Goal: Task Accomplishment & Management: Manage account settings

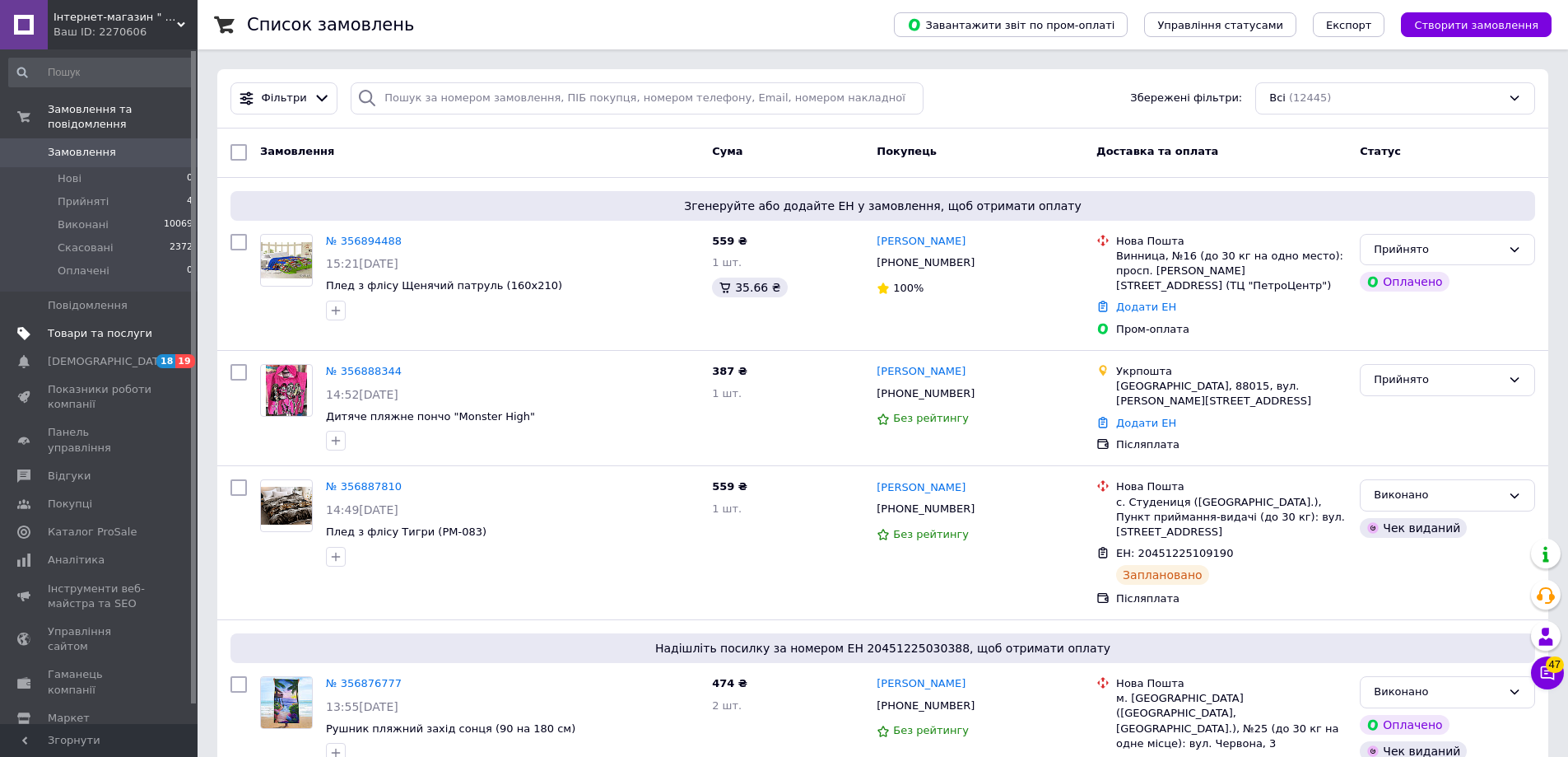
click at [96, 326] on span "Товари та послуги" at bounding box center [99, 333] width 105 height 15
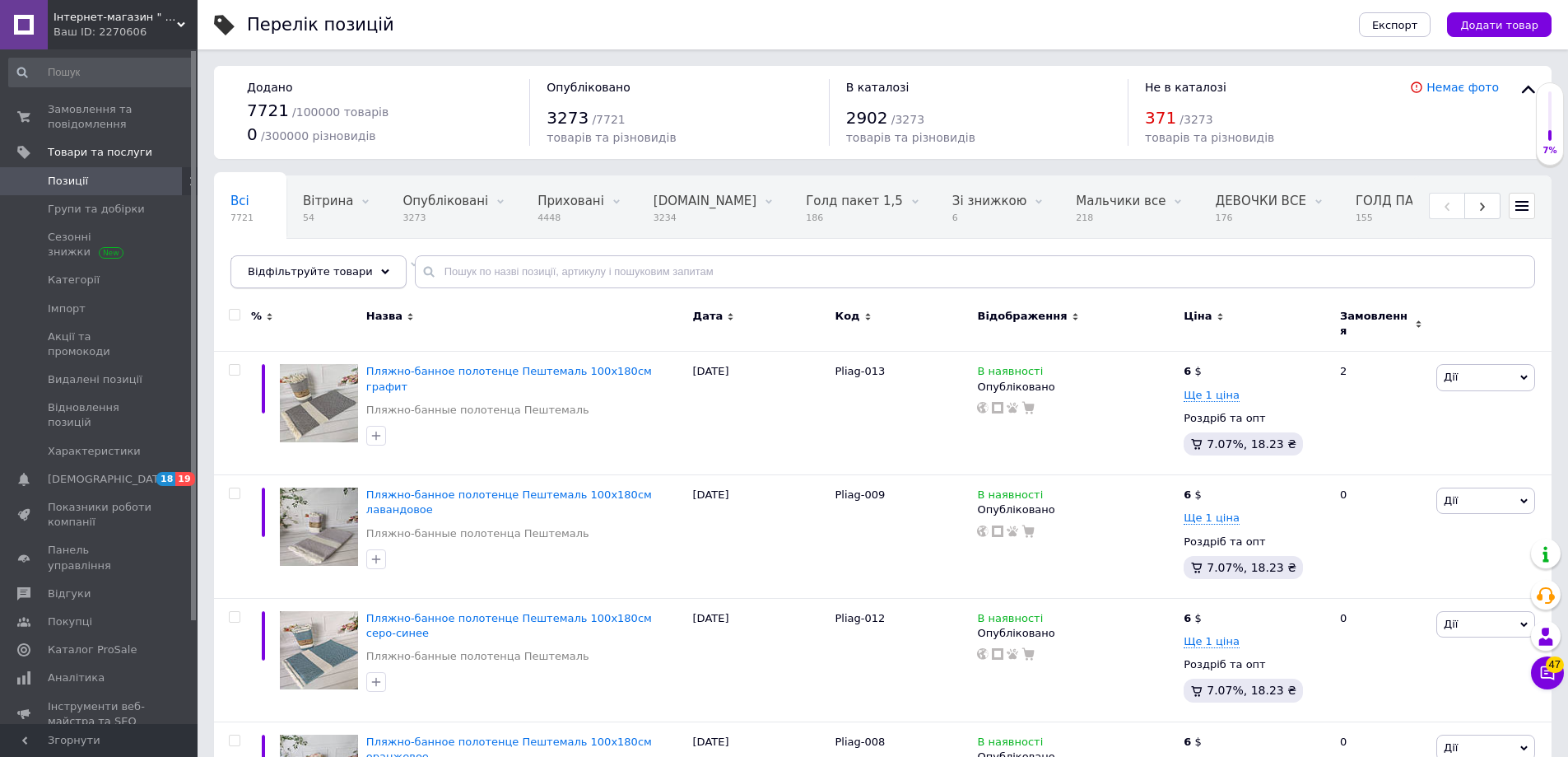
click at [381, 270] on use at bounding box center [385, 272] width 9 height 5
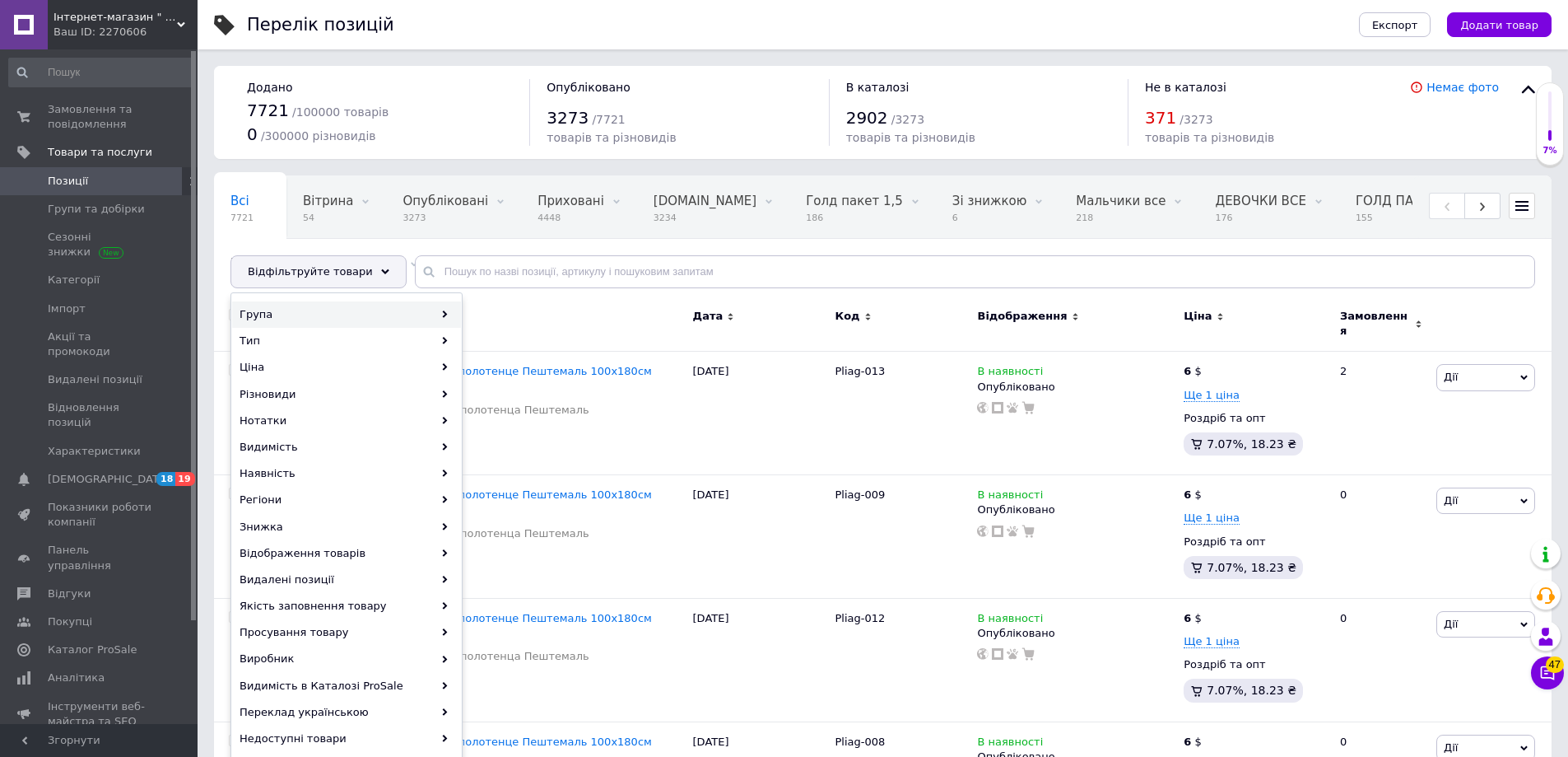
click at [440, 315] on div "Група" at bounding box center [346, 315] width 229 height 26
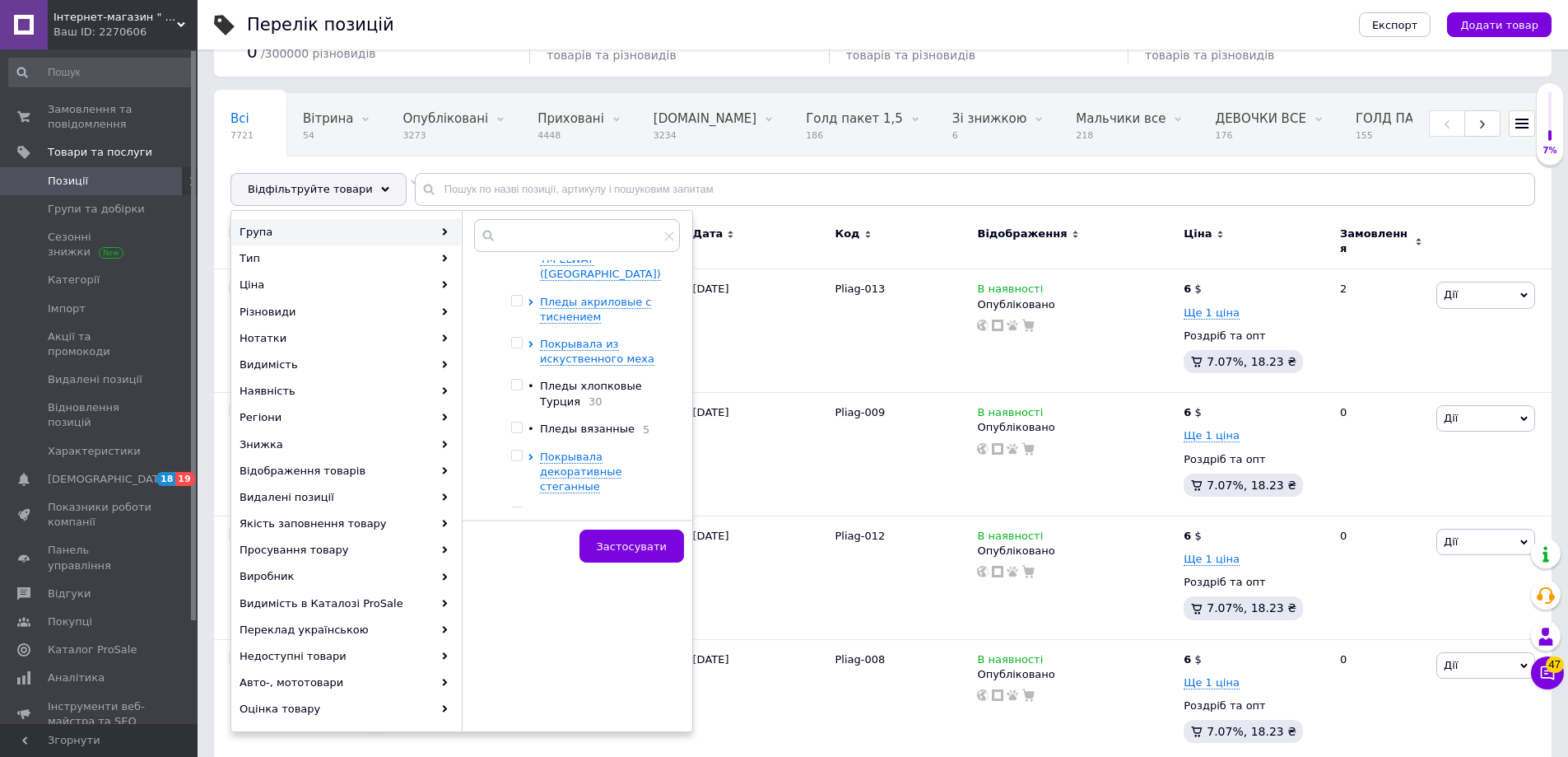
scroll to position [680, 0]
click at [517, 333] on input "checkbox" at bounding box center [517, 338] width 10 height 10
checkbox input "true"
click at [531, 336] on icon at bounding box center [530, 340] width 4 height 7
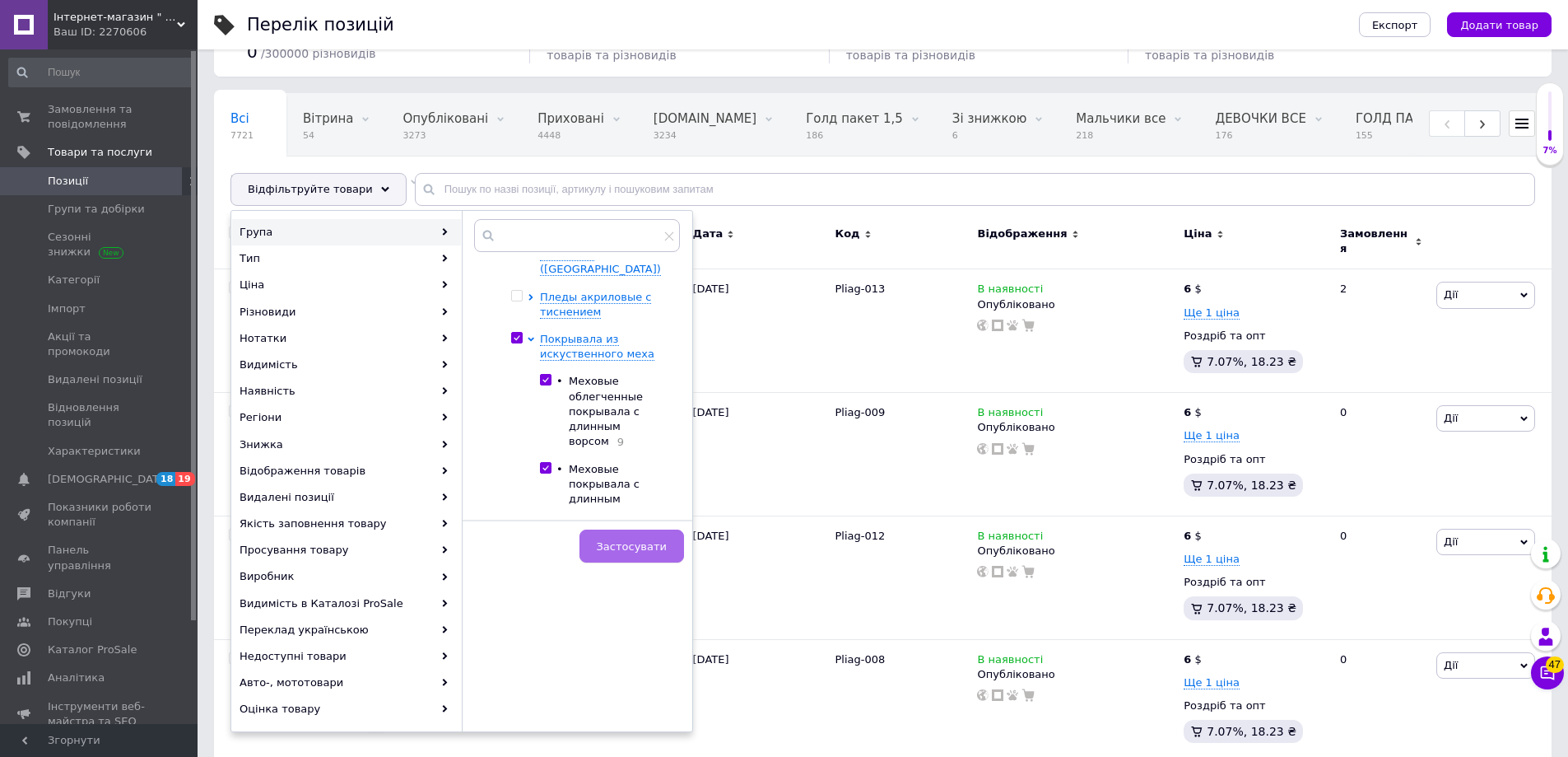
click at [639, 546] on span "Застосувати" at bounding box center [632, 546] width 70 height 12
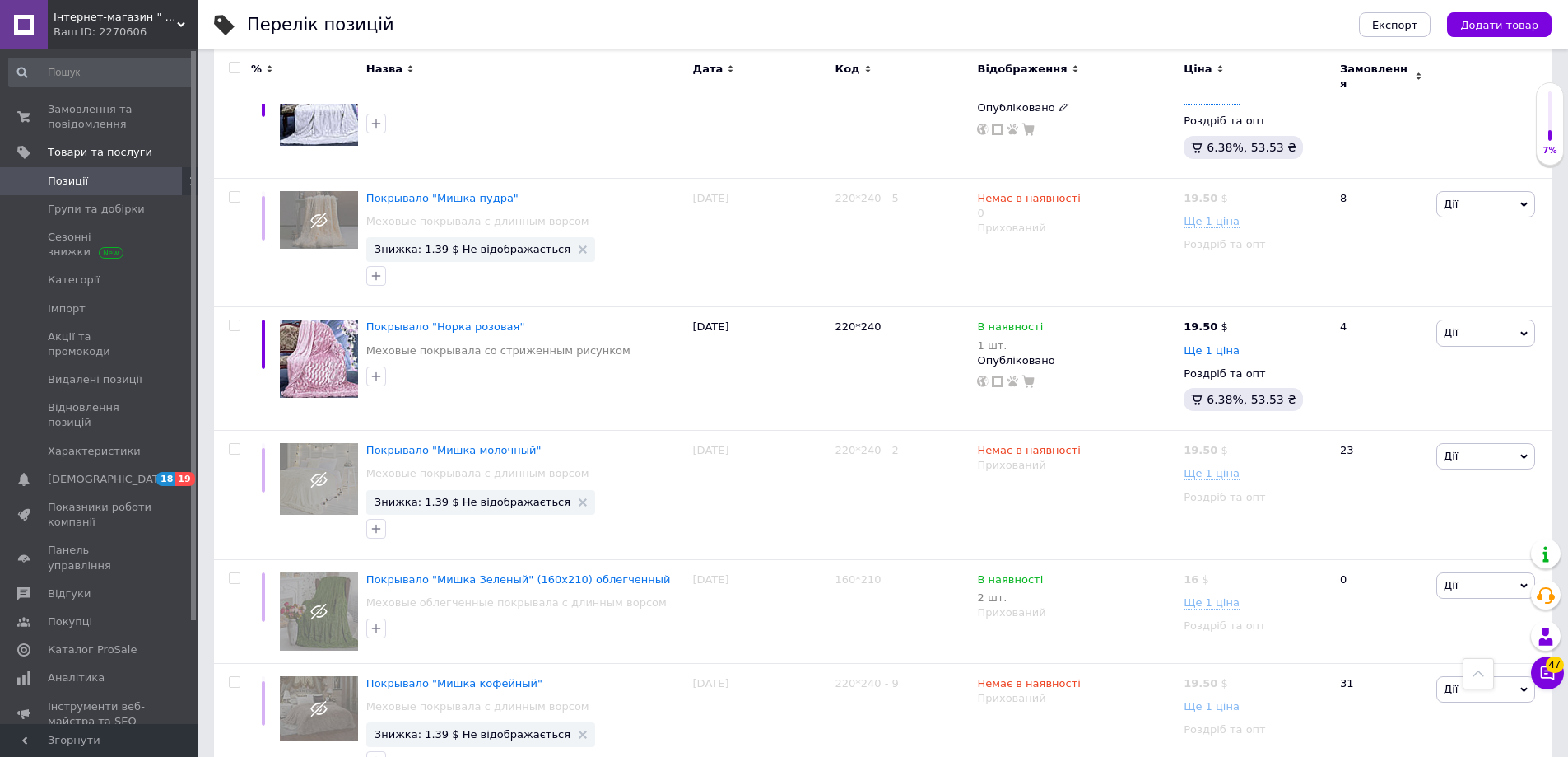
scroll to position [11269, 0]
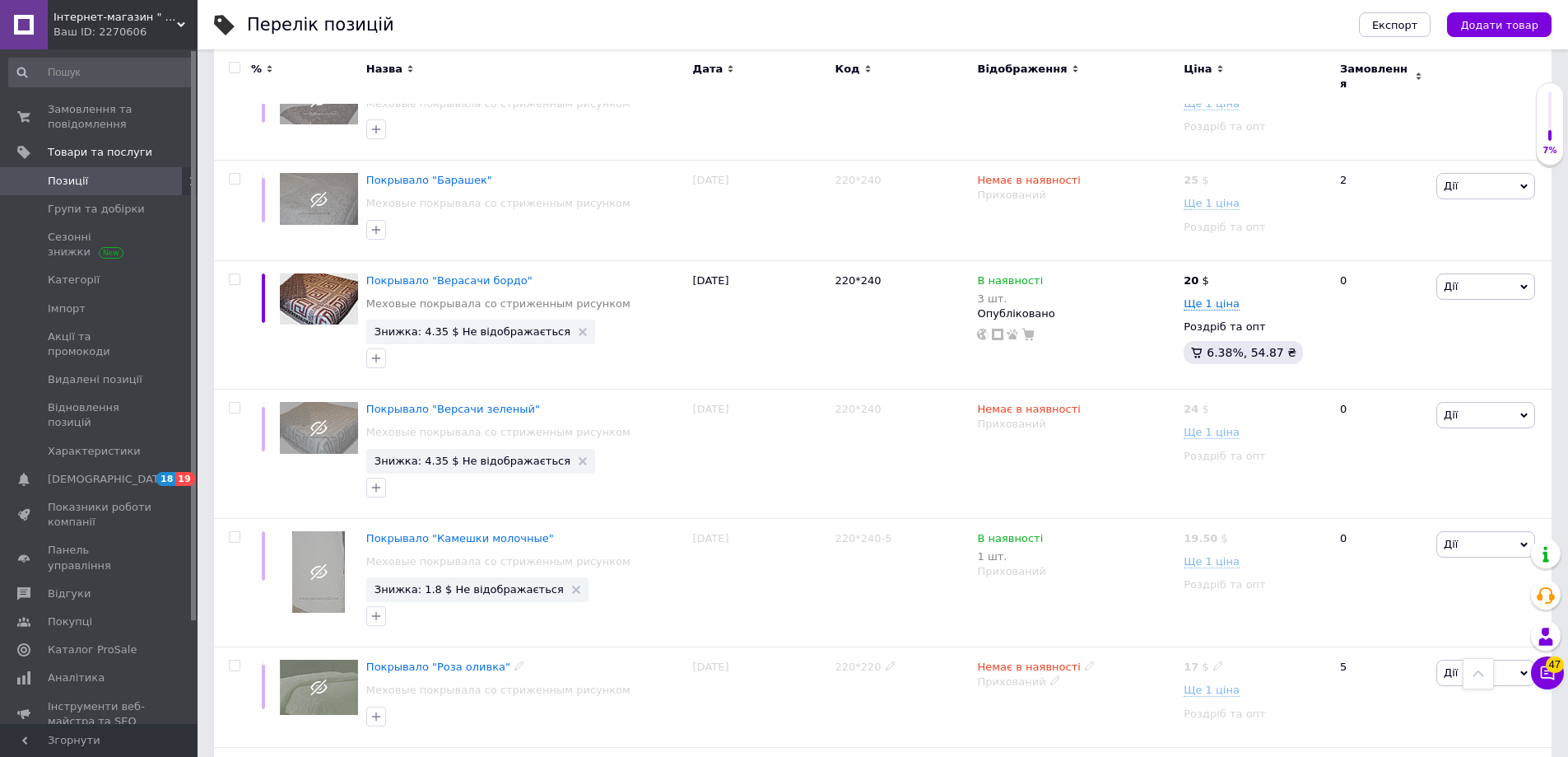
scroll to position [7032, 0]
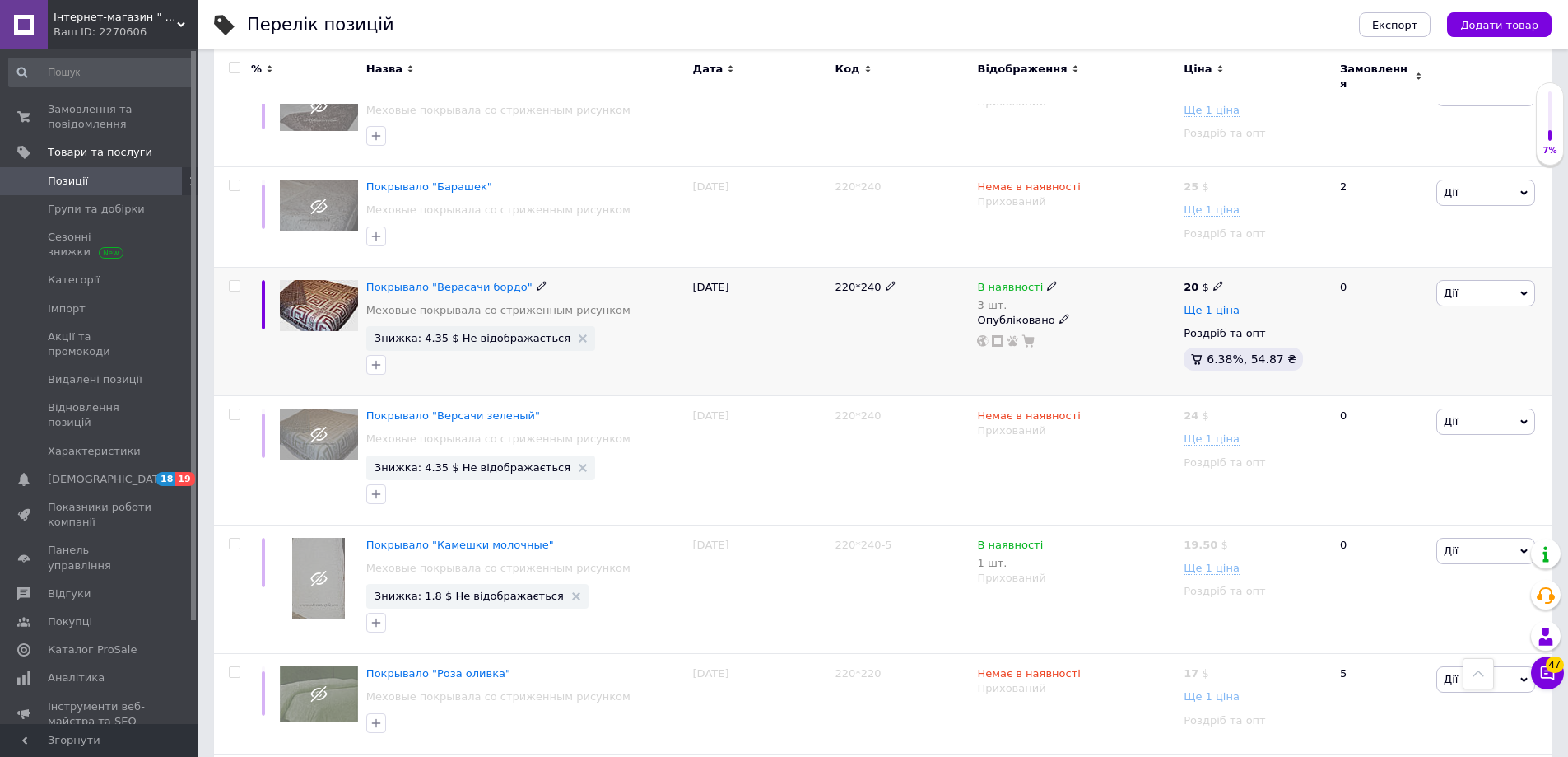
click at [1212, 304] on span "Ще 1 ціна" at bounding box center [1211, 310] width 56 height 13
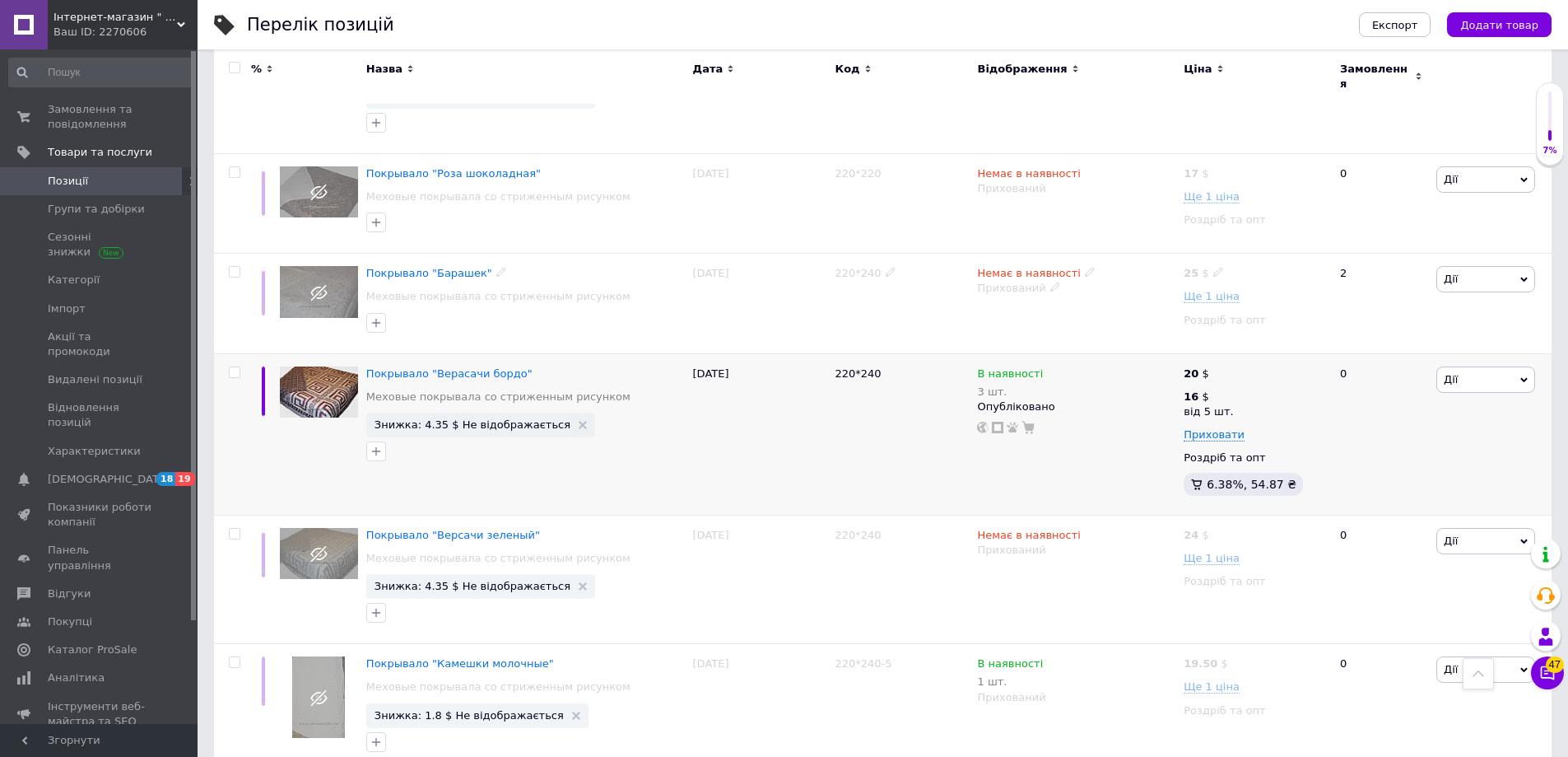
scroll to position [6949, 0]
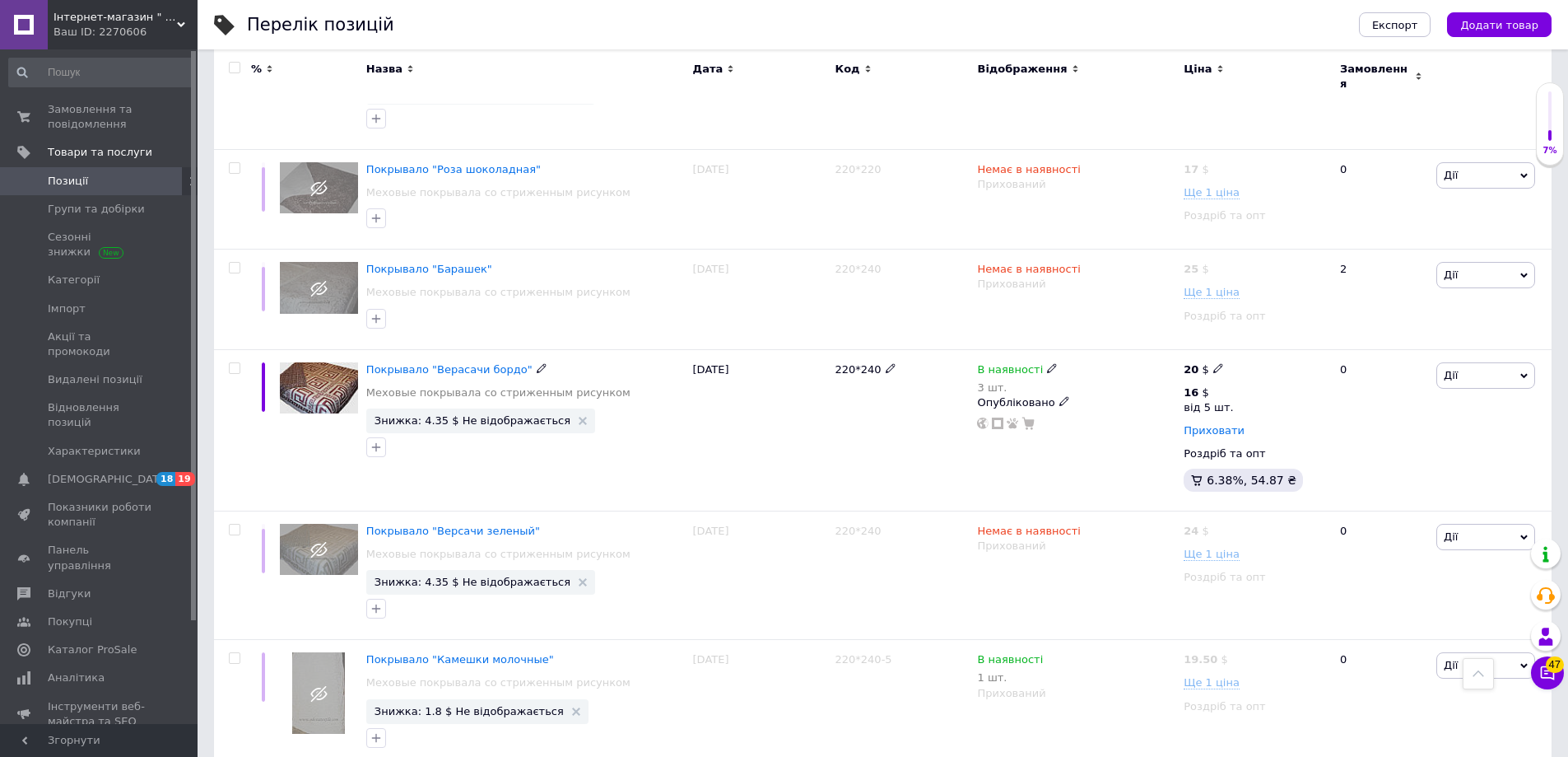
click at [1214, 424] on span "Приховати" at bounding box center [1214, 430] width 61 height 13
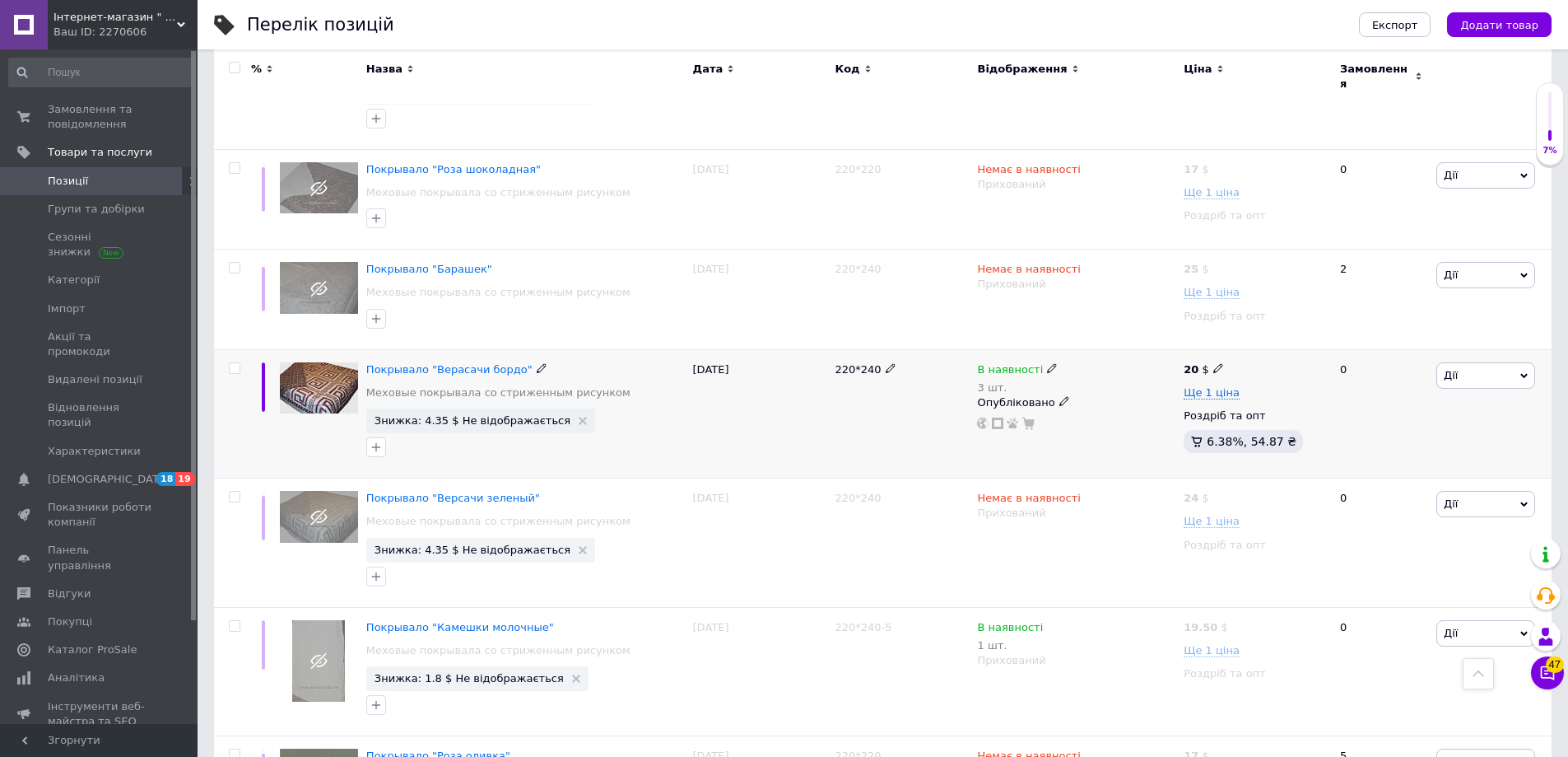
click at [1059, 397] on use at bounding box center [1063, 401] width 9 height 9
click at [1023, 423] on li "Прихований" at bounding box center [1072, 434] width 204 height 23
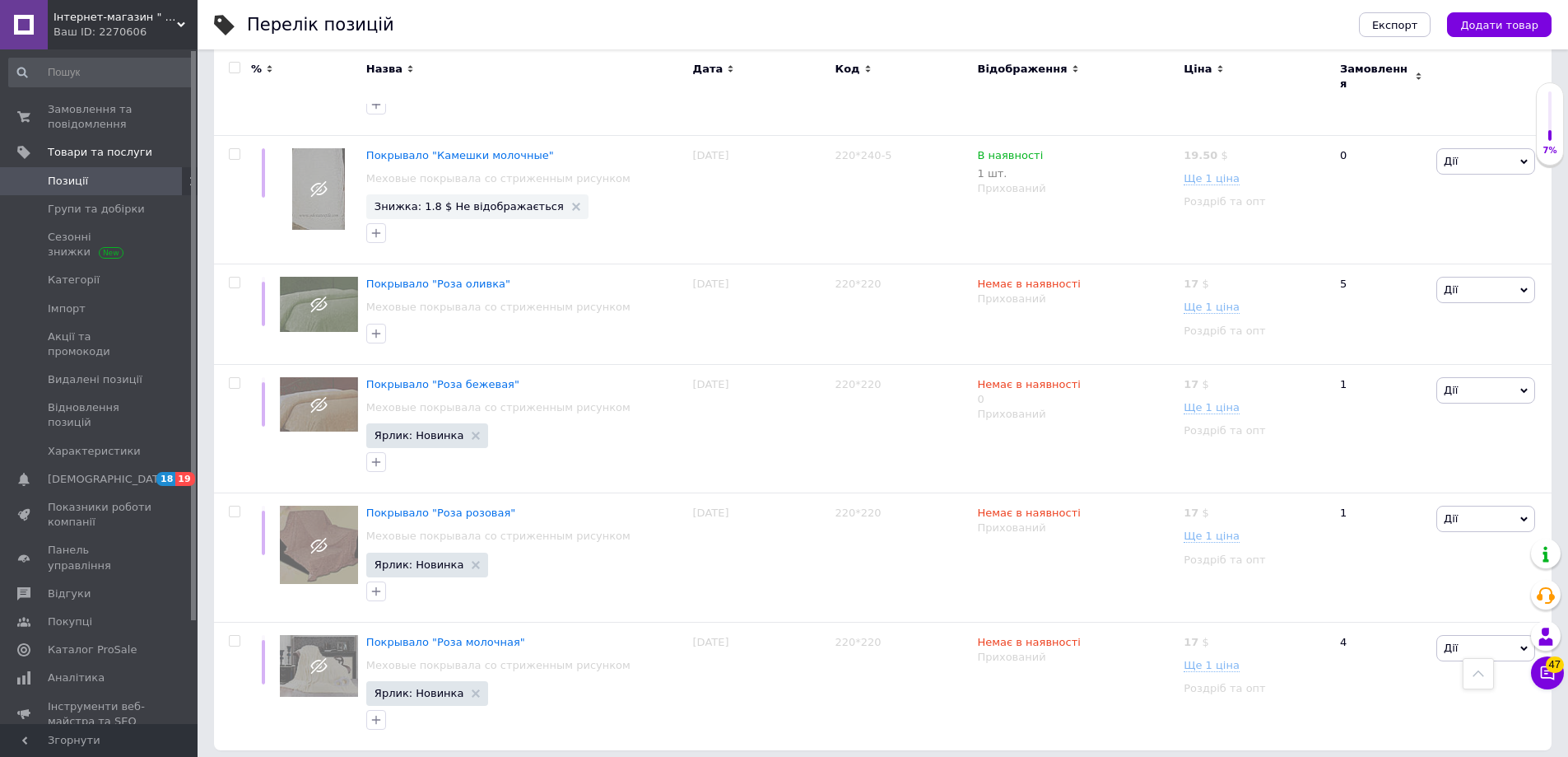
scroll to position [7430, 0]
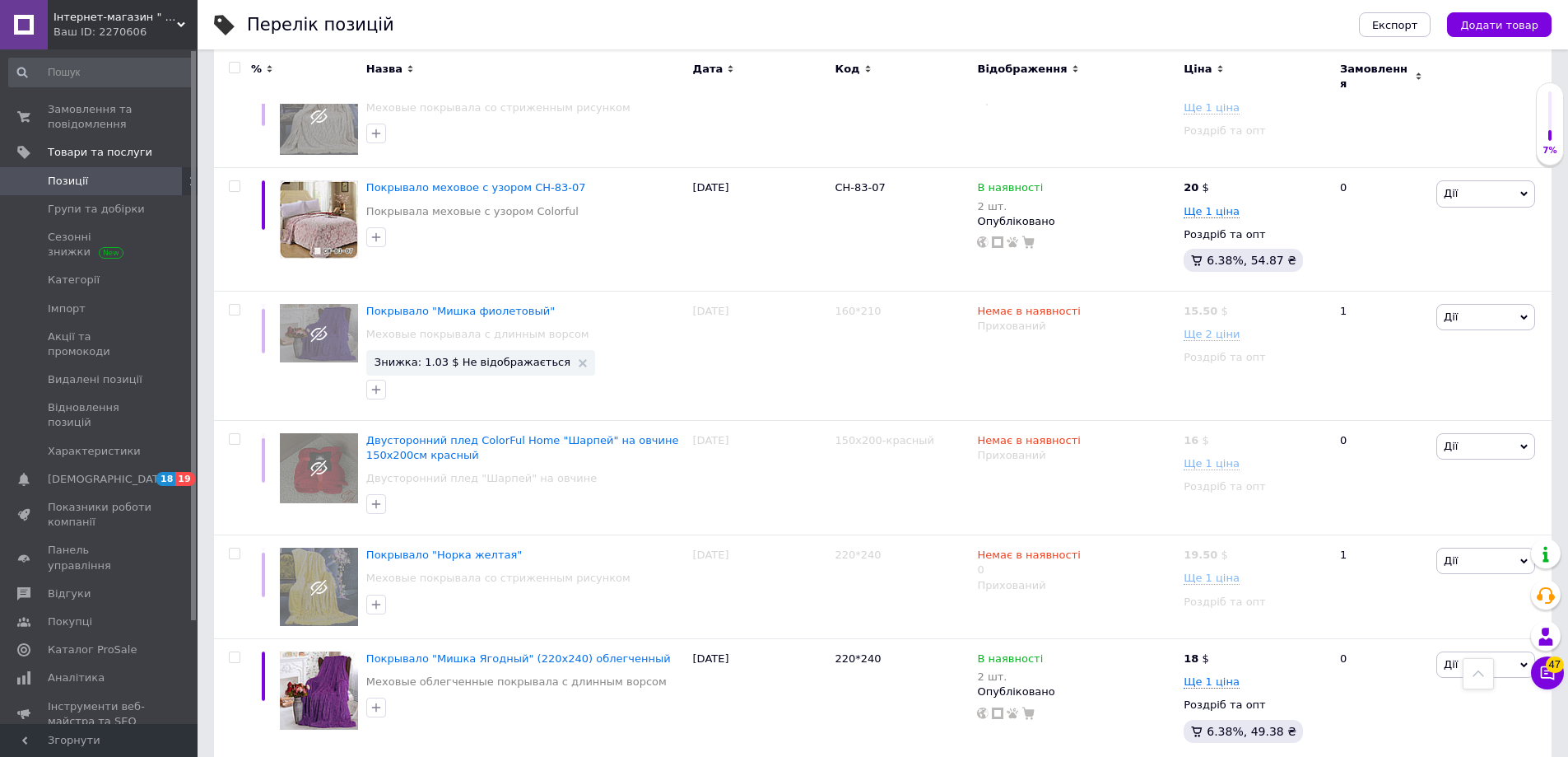
scroll to position [7892, 0]
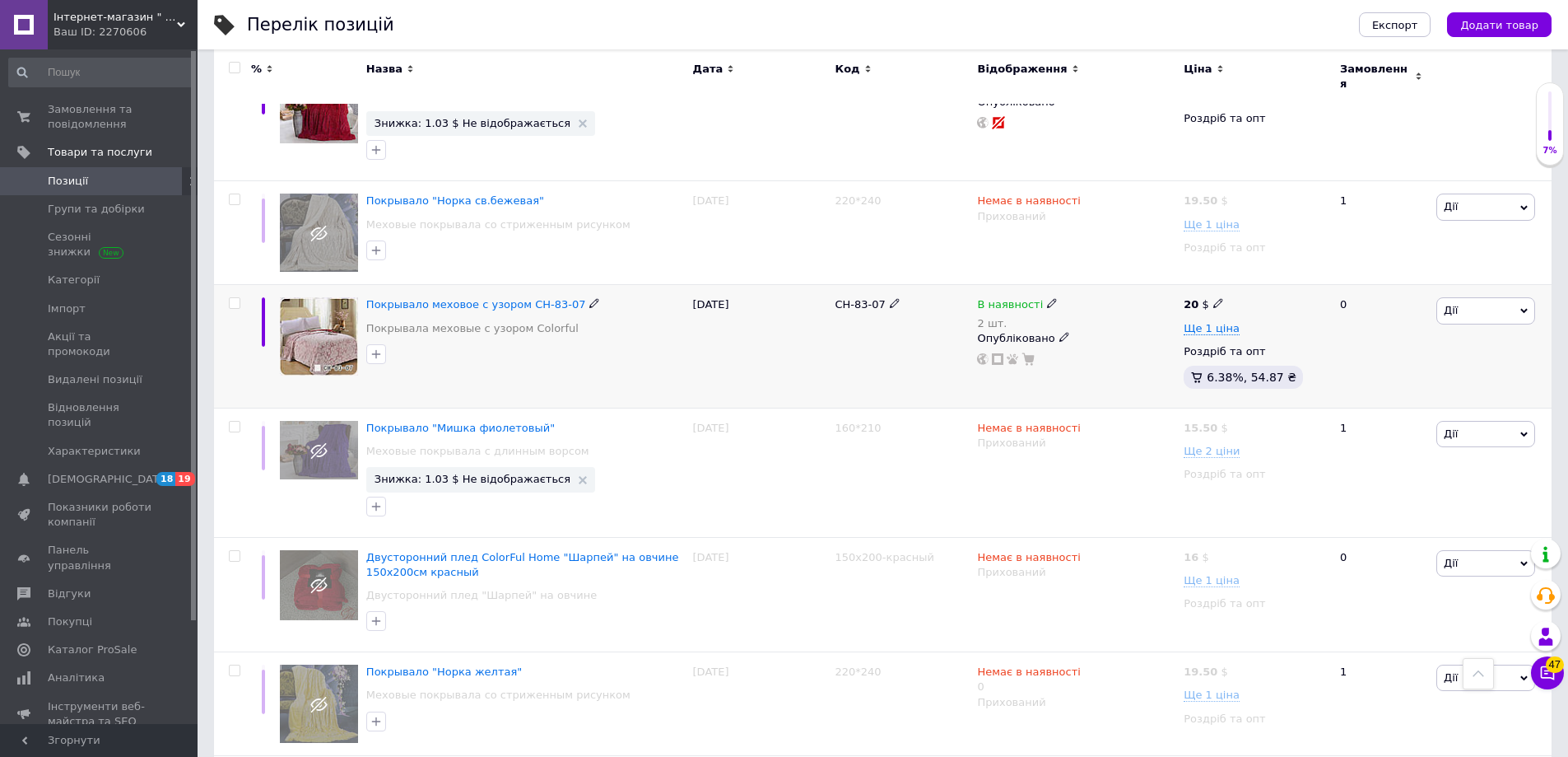
click at [1059, 332] on icon at bounding box center [1063, 336] width 10 height 10
click at [1038, 358] on li "Прихований" at bounding box center [1072, 369] width 204 height 23
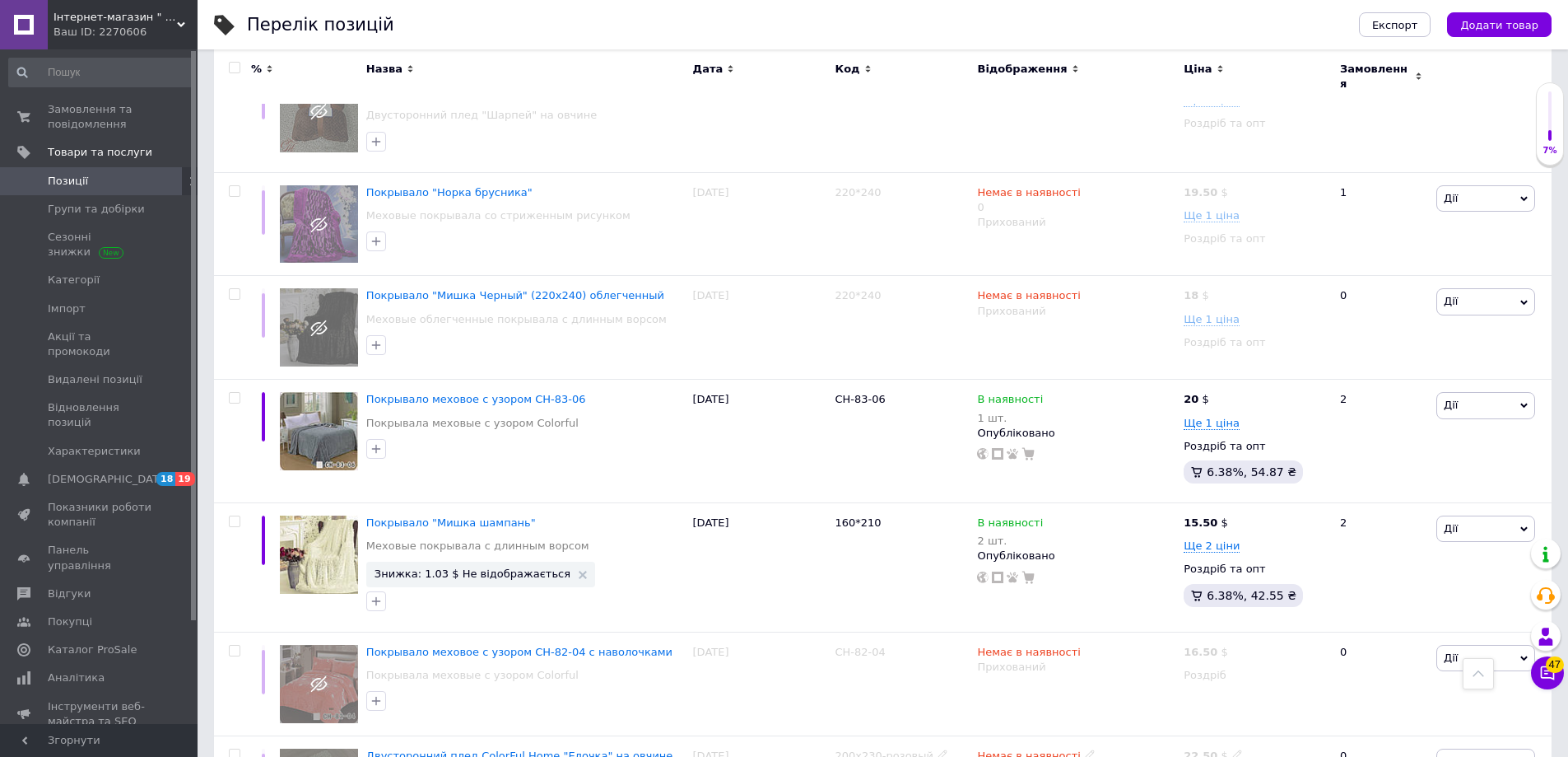
scroll to position [6987, 0]
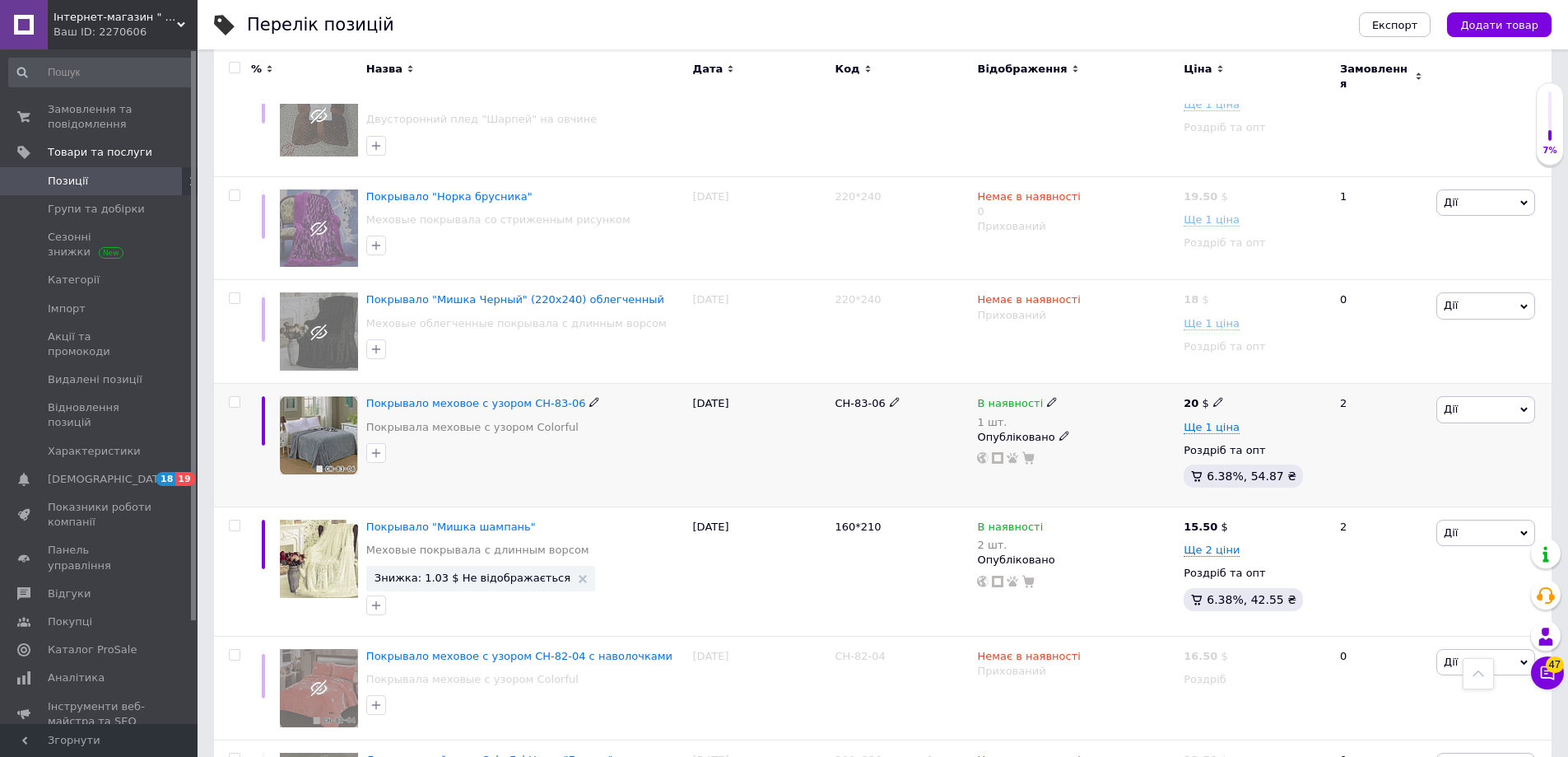
click at [1059, 430] on icon at bounding box center [1063, 435] width 10 height 10
click at [1038, 457] on li "Прихований" at bounding box center [1072, 468] width 204 height 23
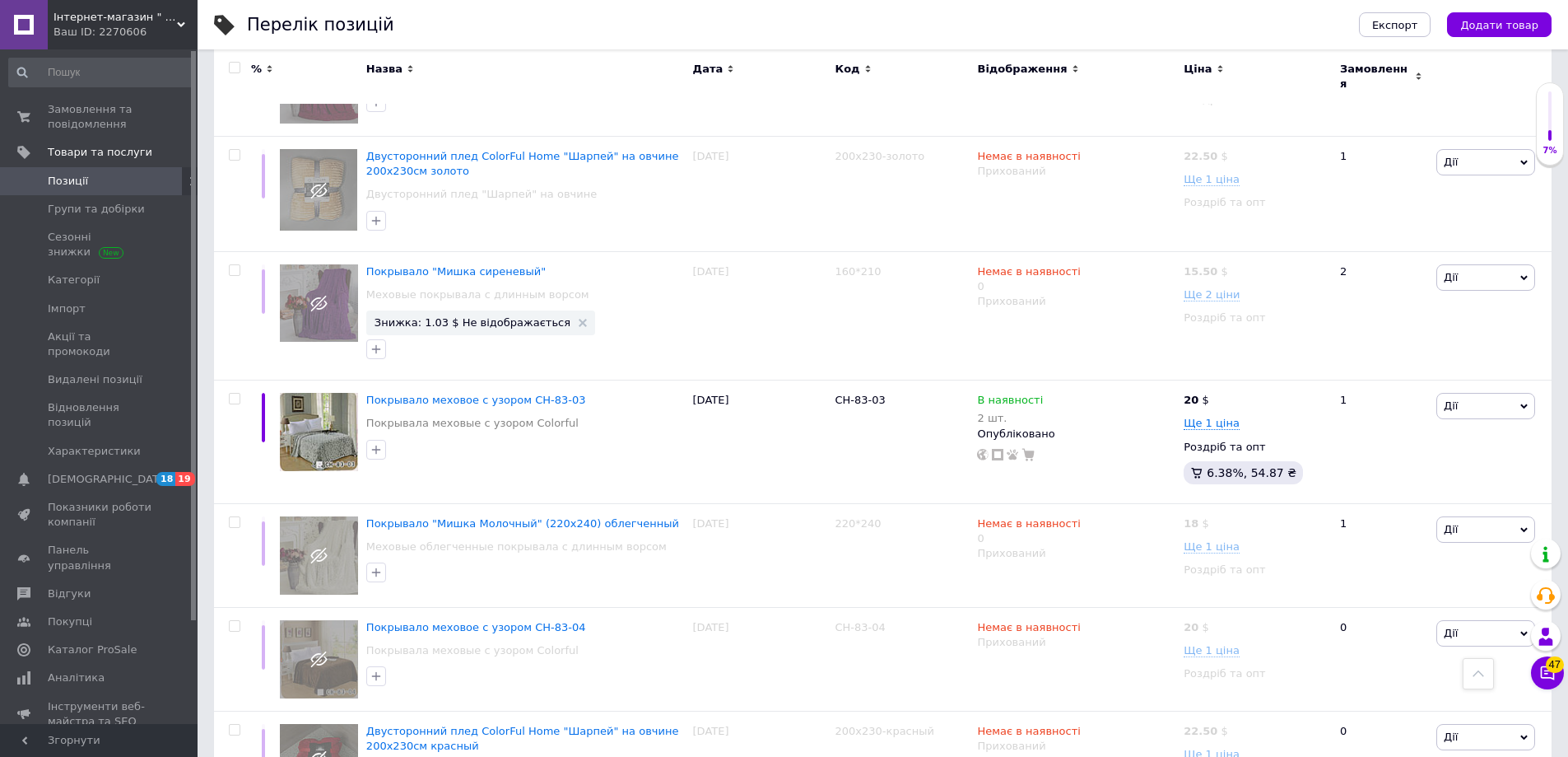
scroll to position [5505, 0]
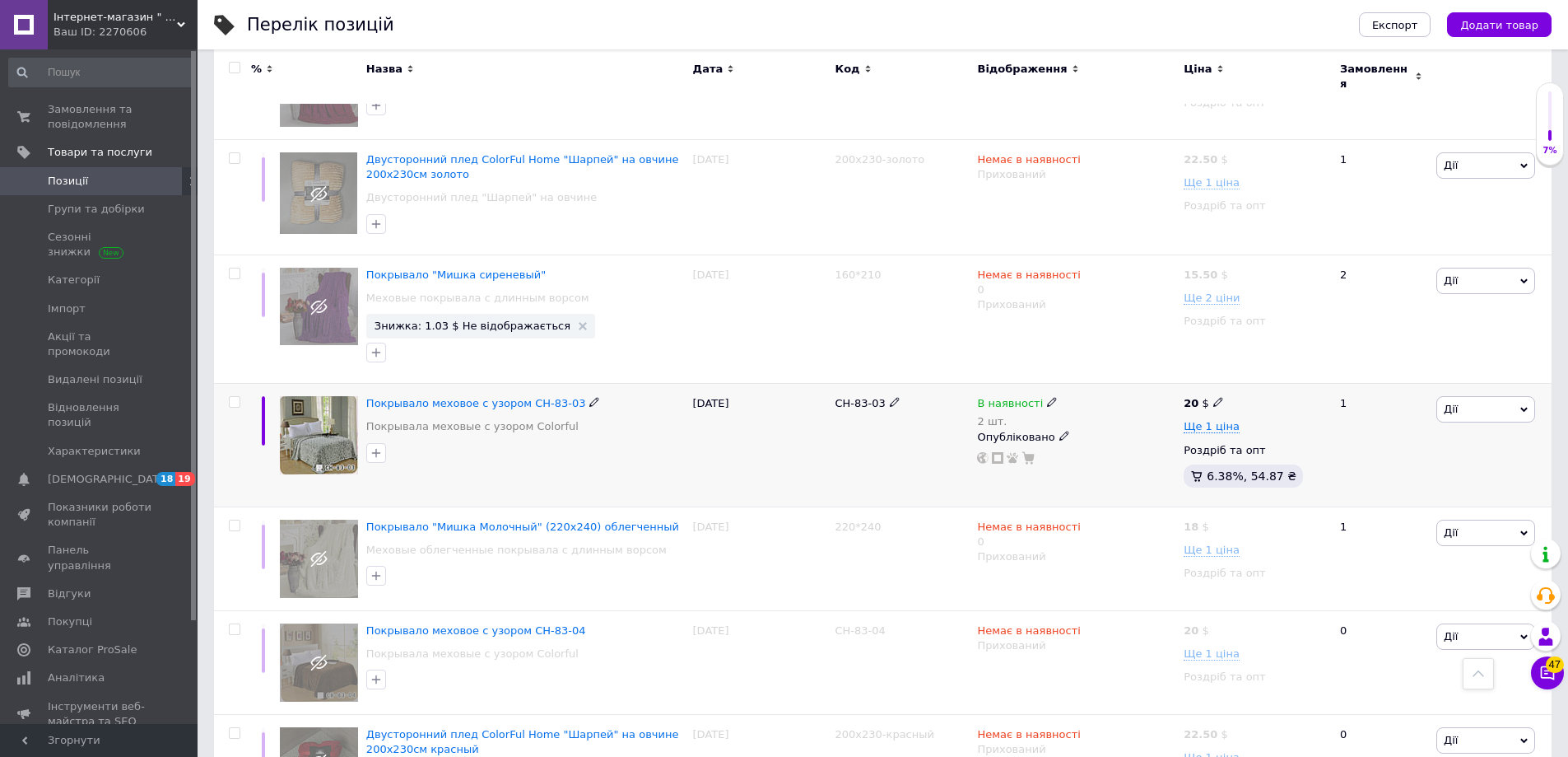
click at [1059, 430] on icon at bounding box center [1063, 435] width 10 height 10
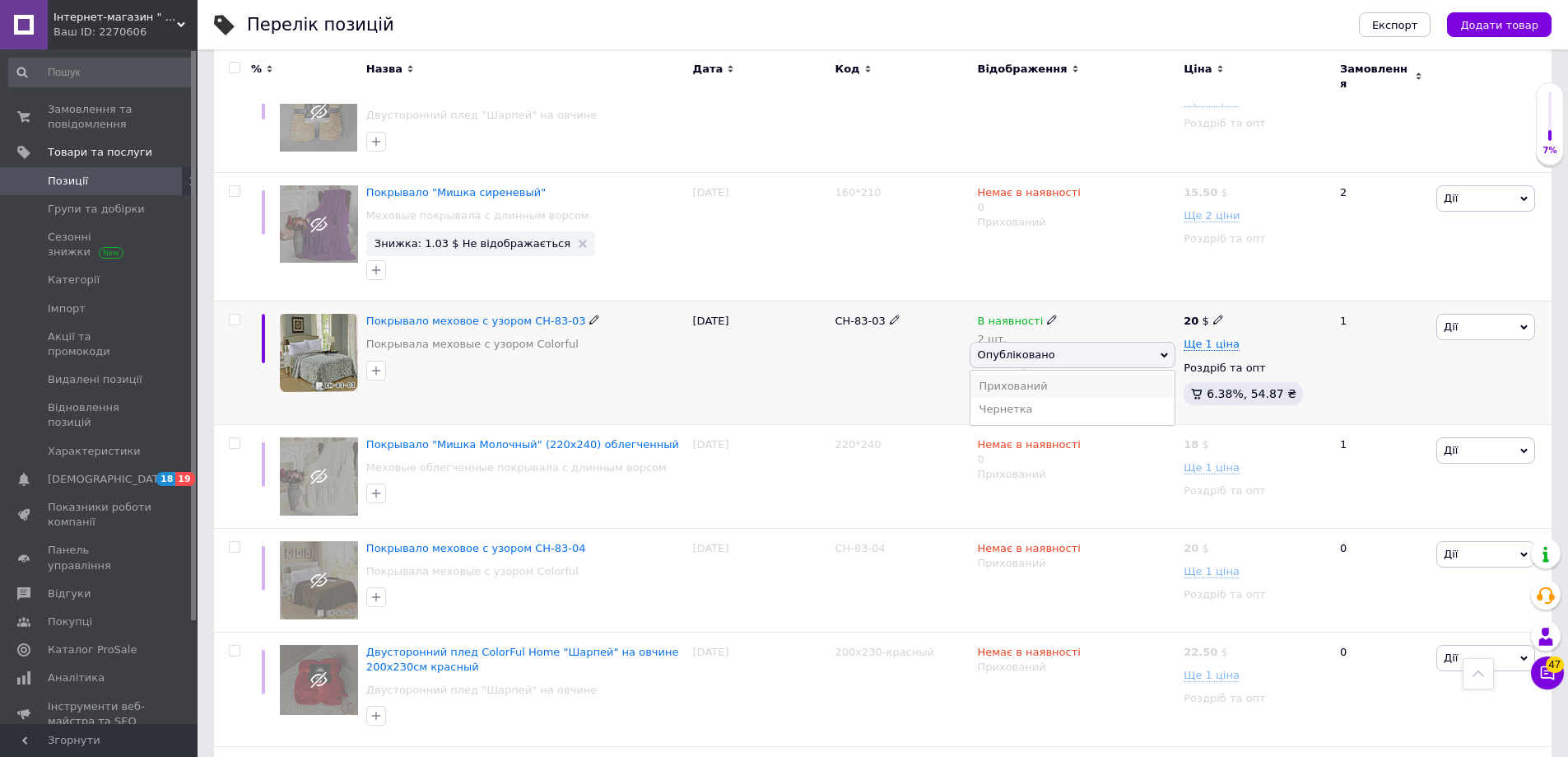
click at [1046, 424] on div "Немає в наявності 0 Прихований" at bounding box center [1076, 476] width 206 height 104
click at [1059, 348] on use at bounding box center [1063, 353] width 9 height 9
click at [1040, 375] on li "Прихований" at bounding box center [1072, 386] width 204 height 23
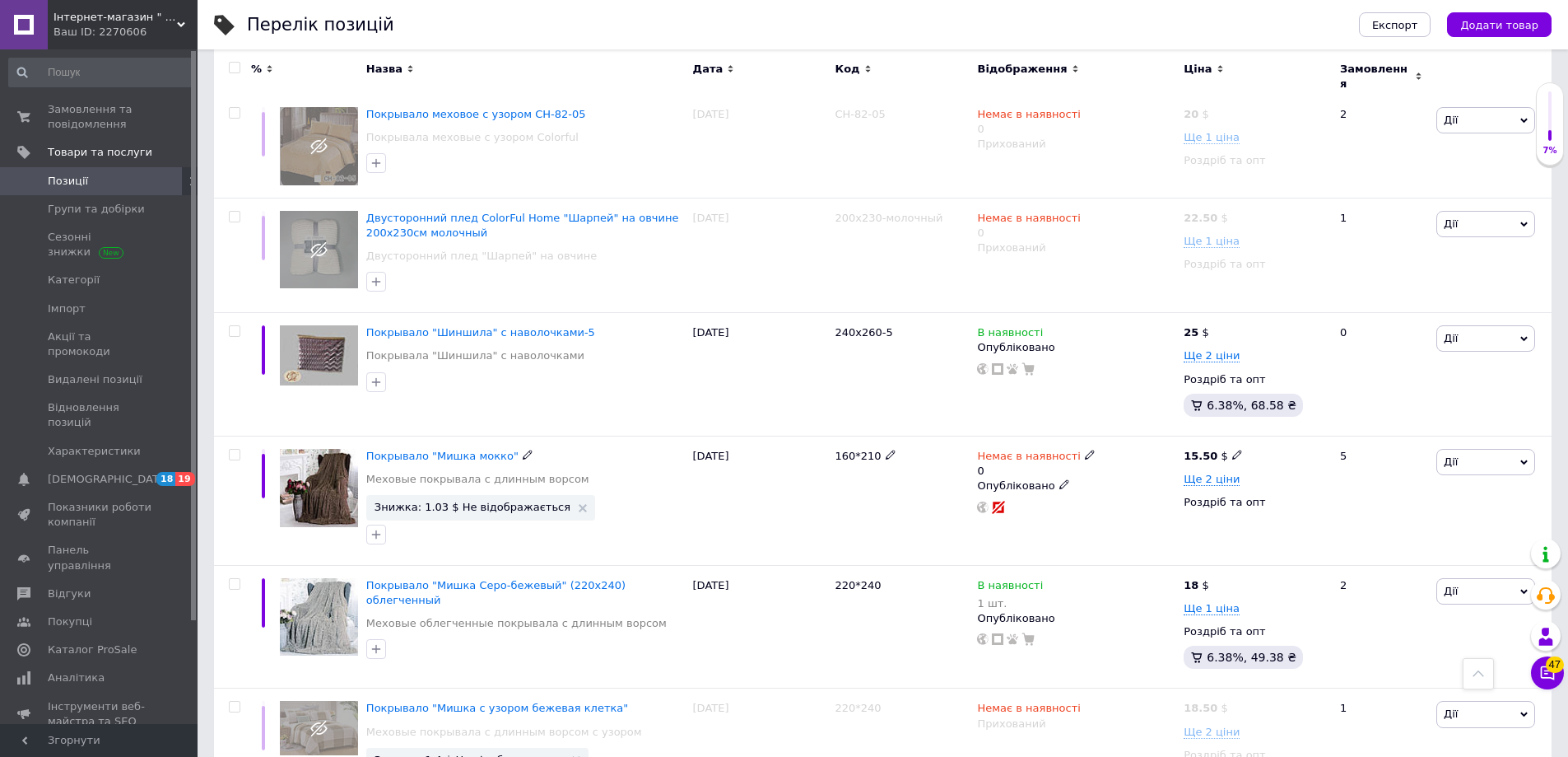
scroll to position [3364, 0]
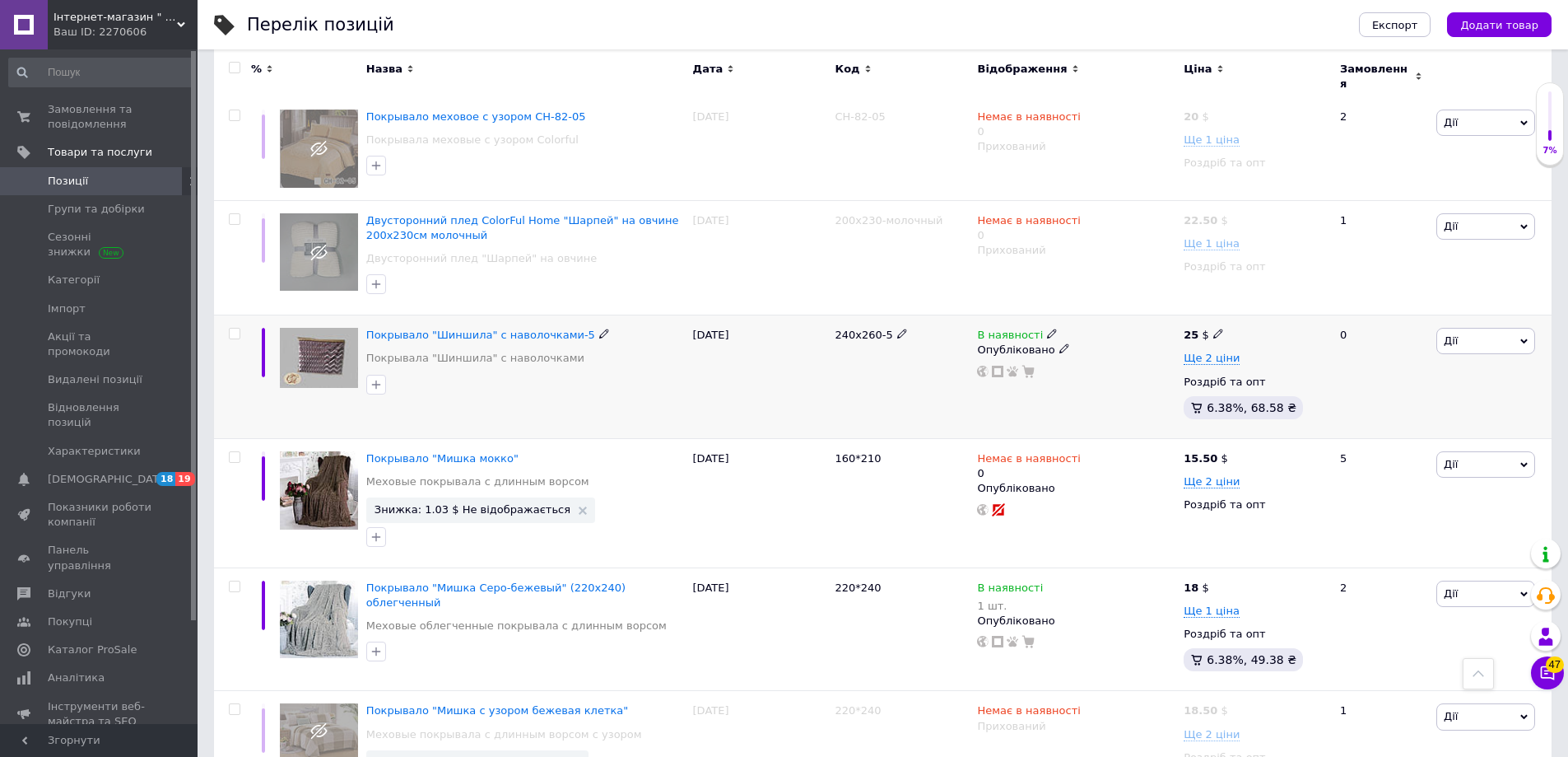
click at [1059, 343] on icon at bounding box center [1063, 347] width 10 height 10
click at [1040, 371] on li "Прихований" at bounding box center [1072, 382] width 204 height 23
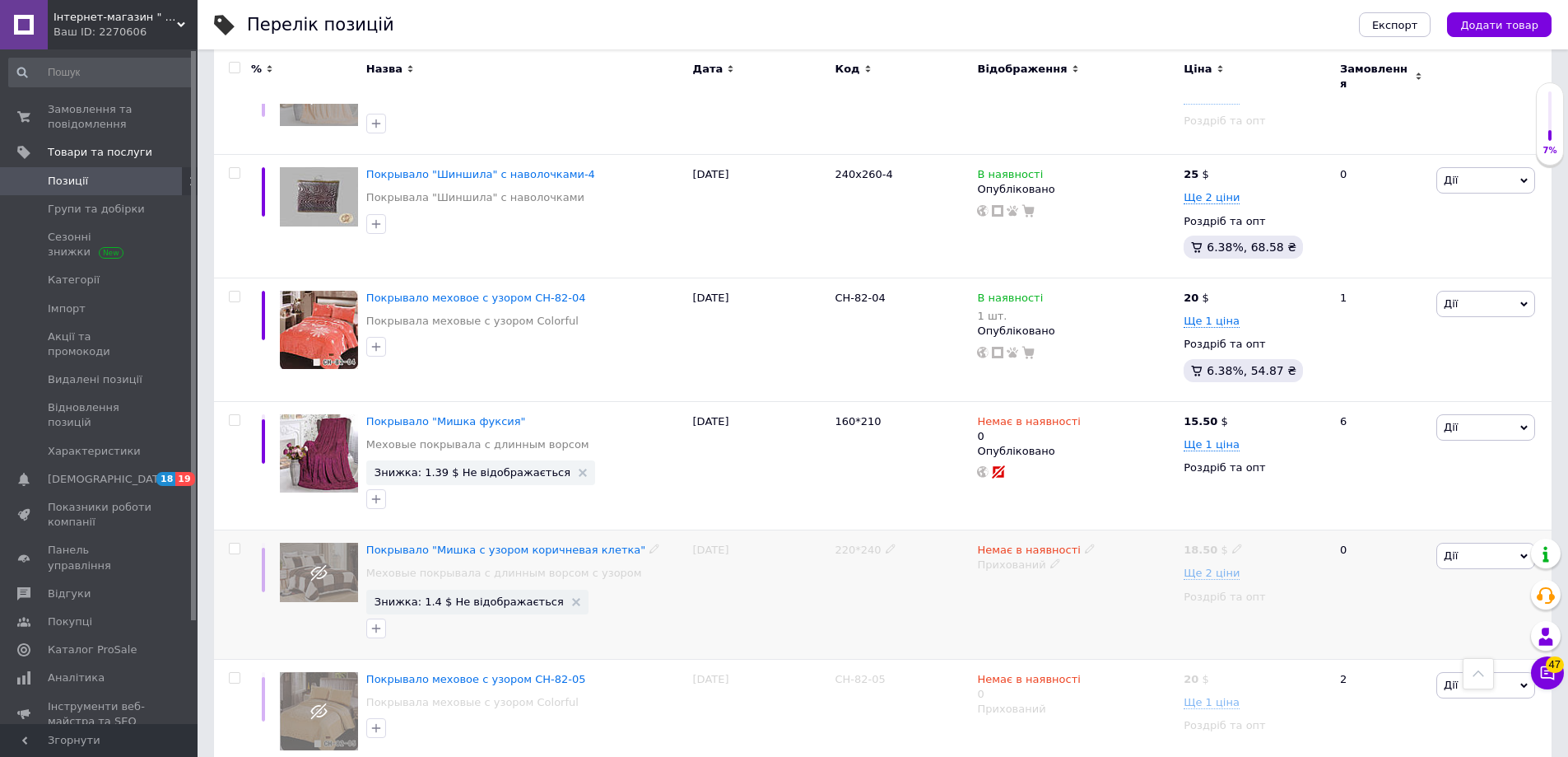
scroll to position [2788, 0]
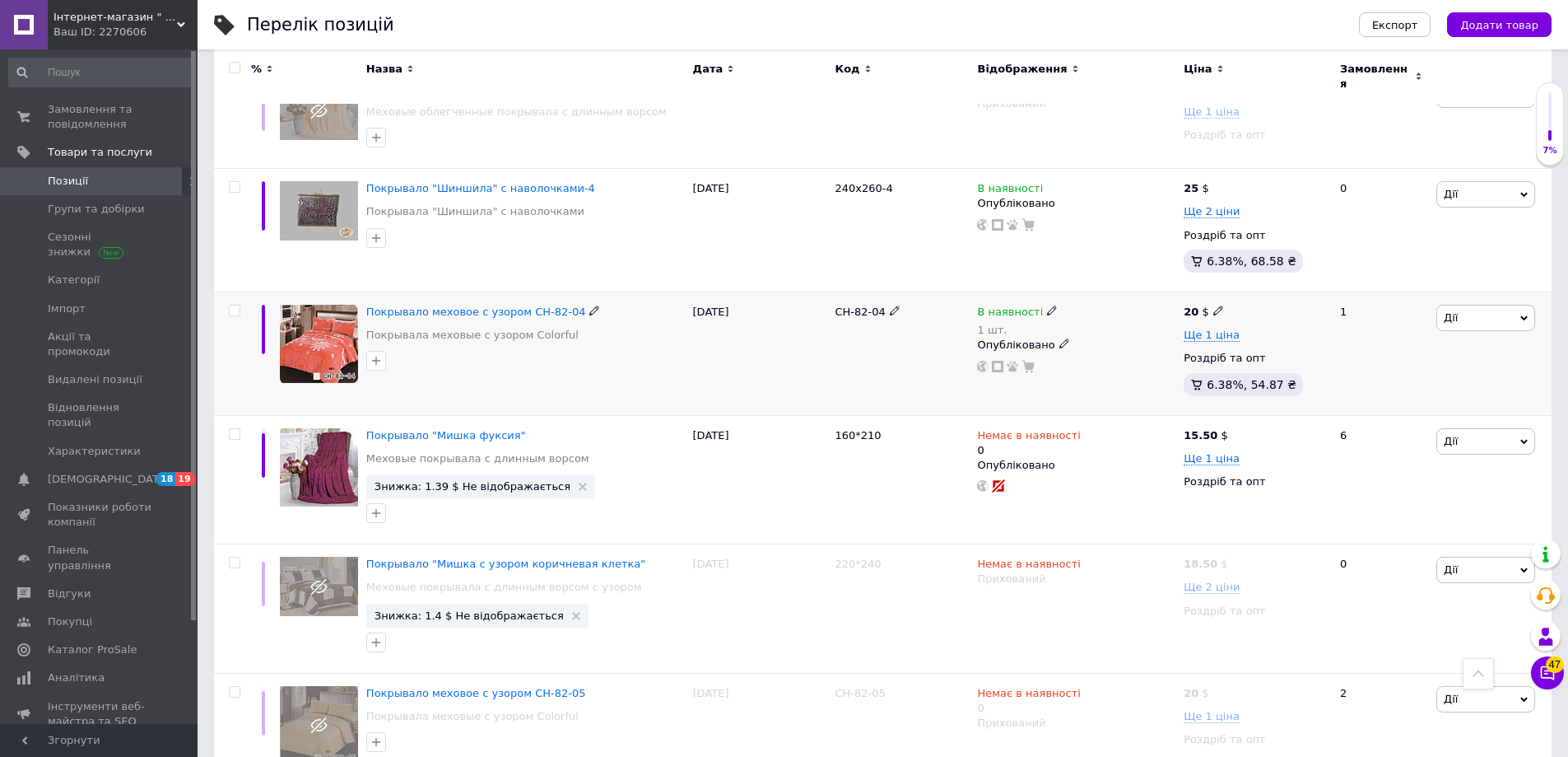
click at [1059, 339] on icon at bounding box center [1063, 343] width 10 height 10
click at [1044, 366] on li "Прихований" at bounding box center [1072, 377] width 204 height 23
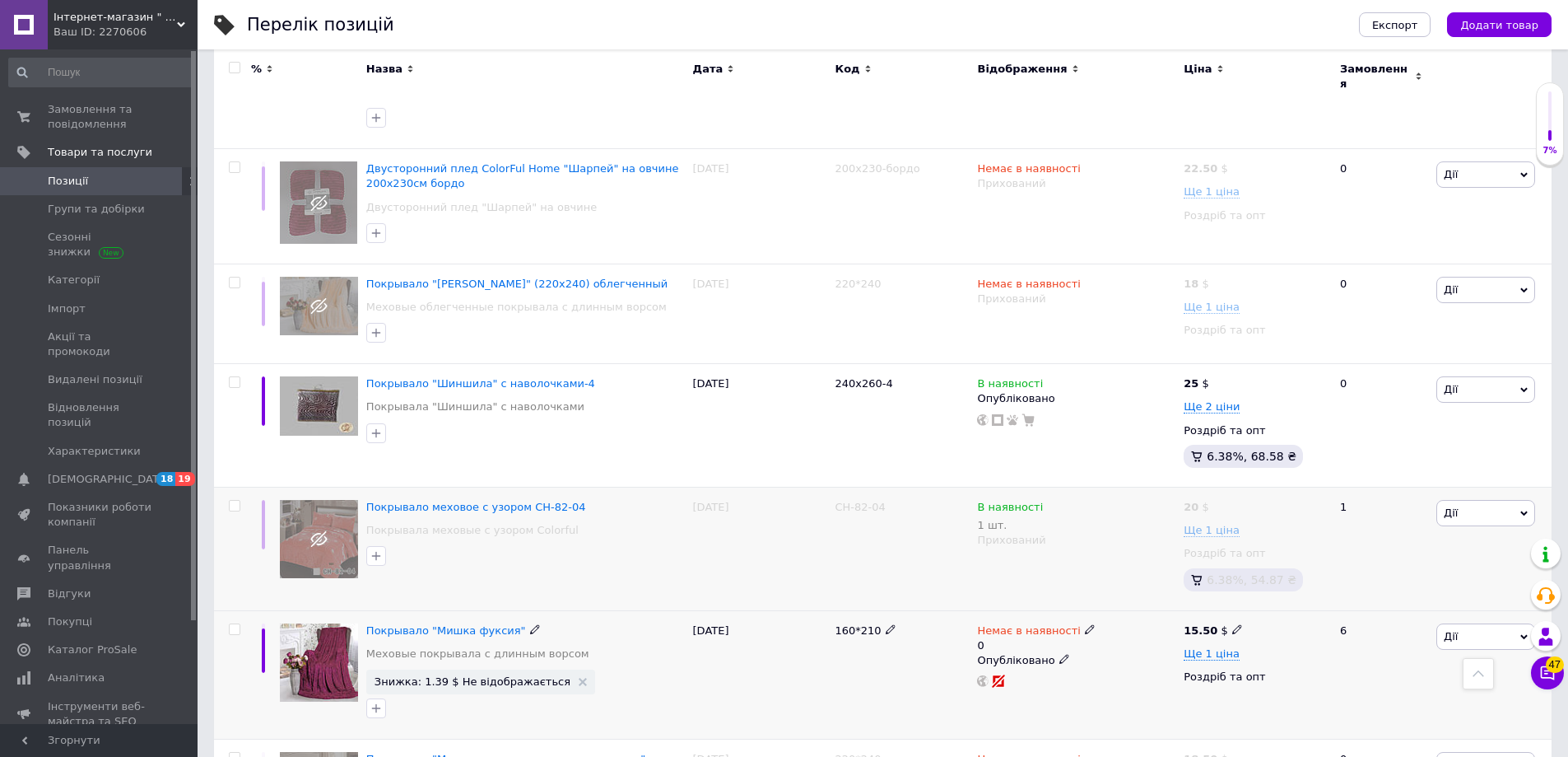
scroll to position [2541, 0]
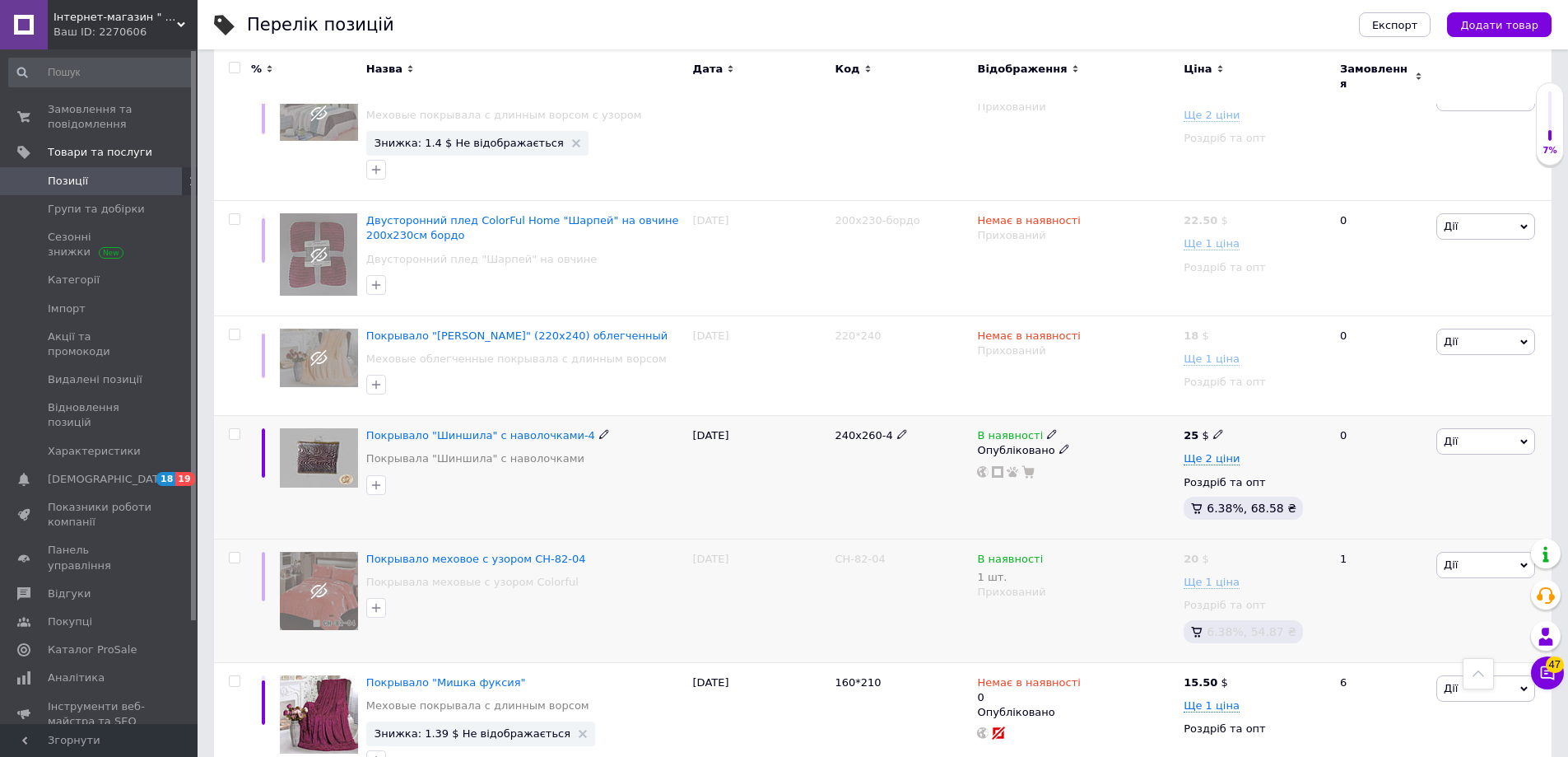
click at [1059, 444] on use at bounding box center [1063, 448] width 9 height 9
click at [1027, 471] on li "Прихований" at bounding box center [1072, 482] width 204 height 23
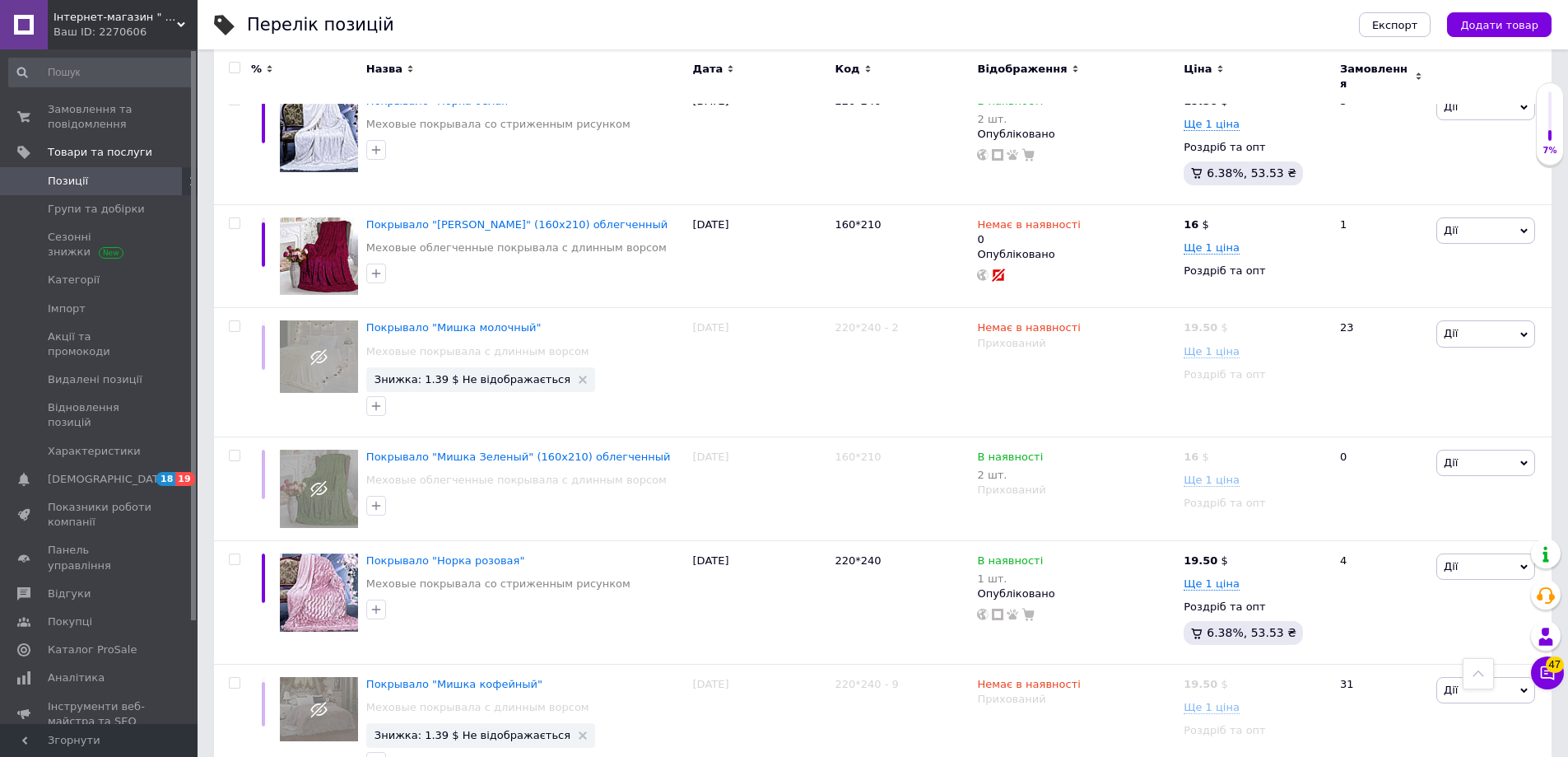
scroll to position [11269, 0]
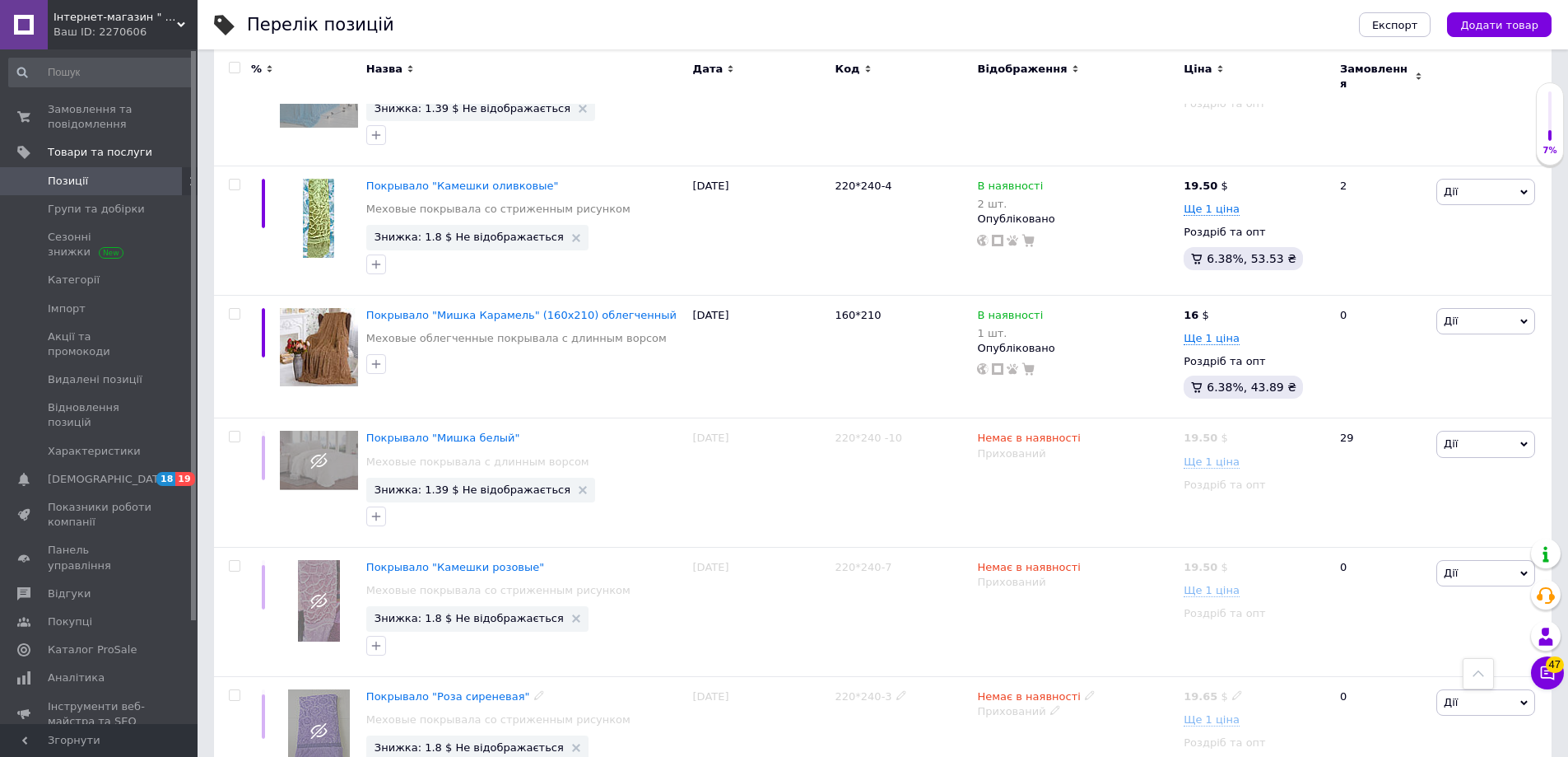
scroll to position [1926, 0]
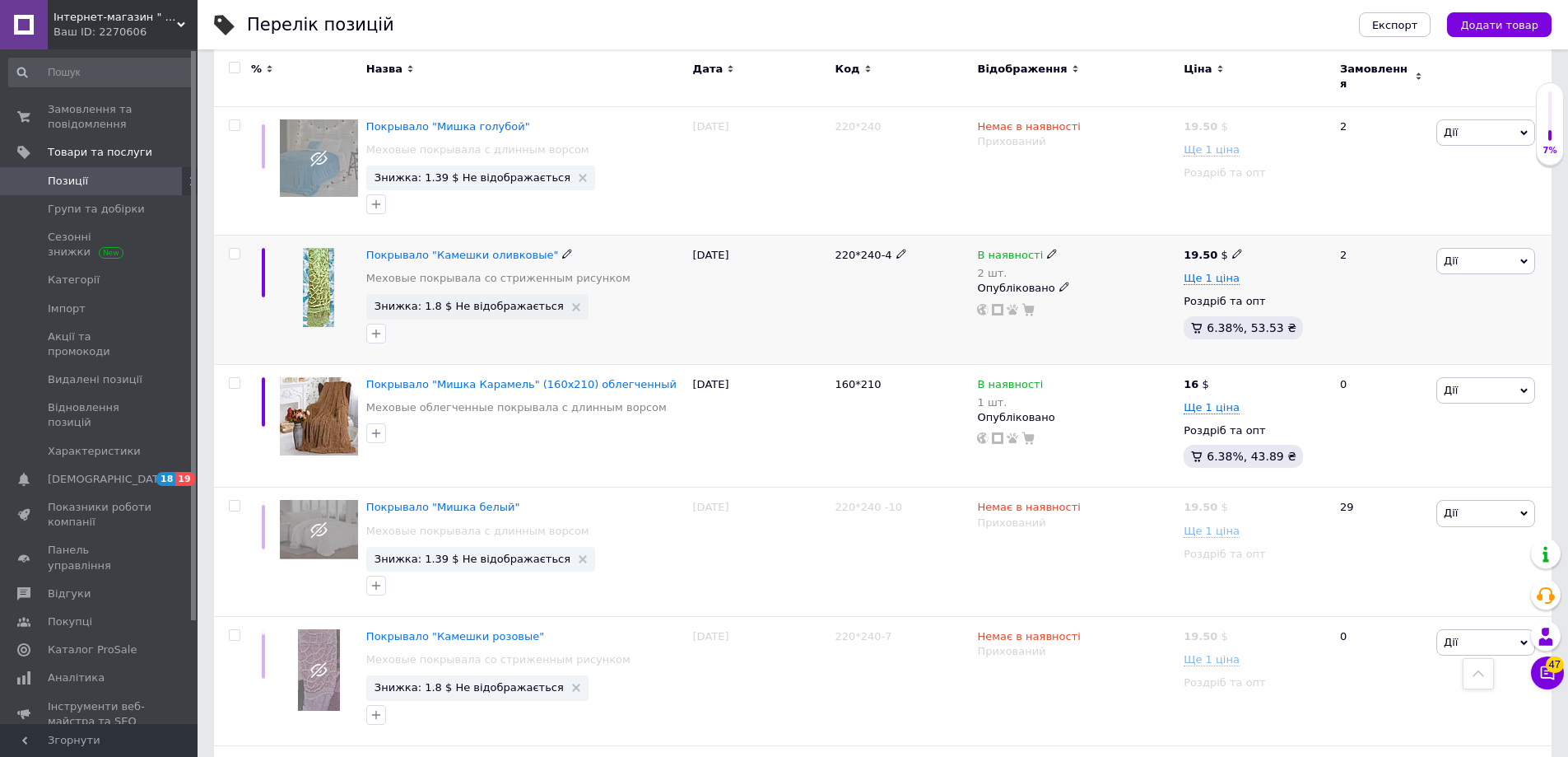
click at [1059, 282] on icon at bounding box center [1063, 286] width 10 height 10
click at [1037, 309] on li "Прихований" at bounding box center [1072, 320] width 204 height 23
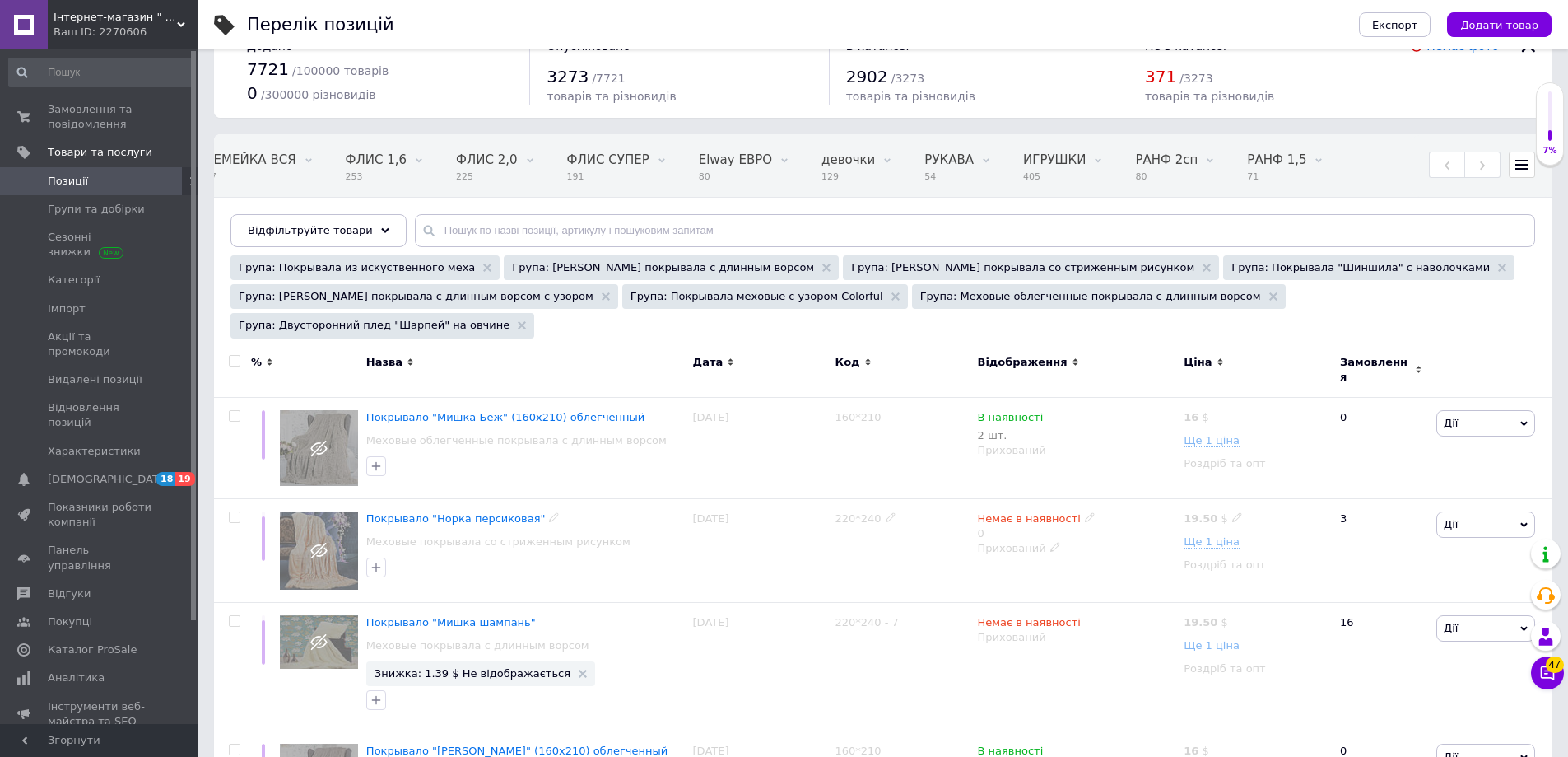
scroll to position [0, 0]
